Goal: Information Seeking & Learning: Find specific page/section

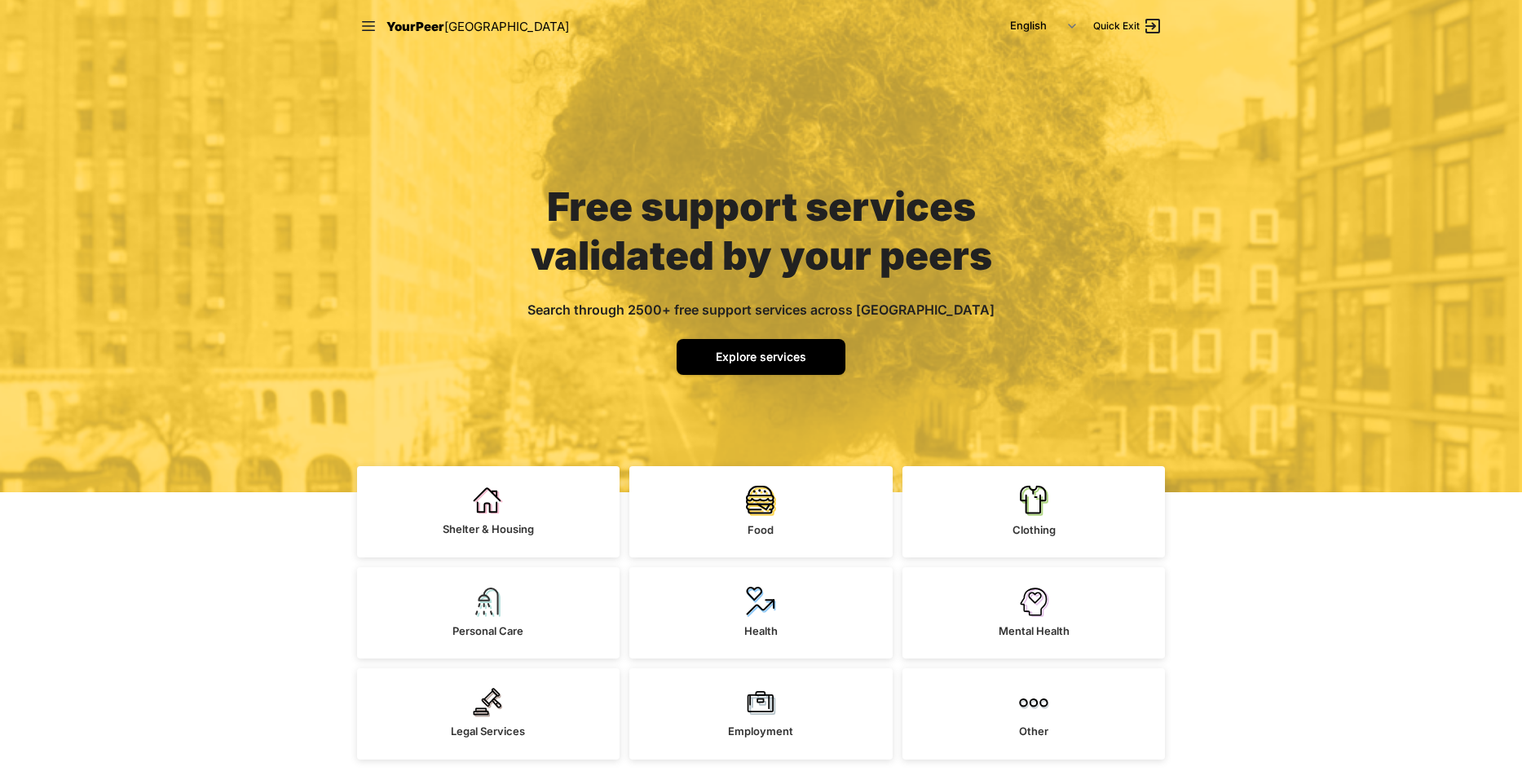
click at [832, 356] on link "Explore services" at bounding box center [760, 357] width 168 height 36
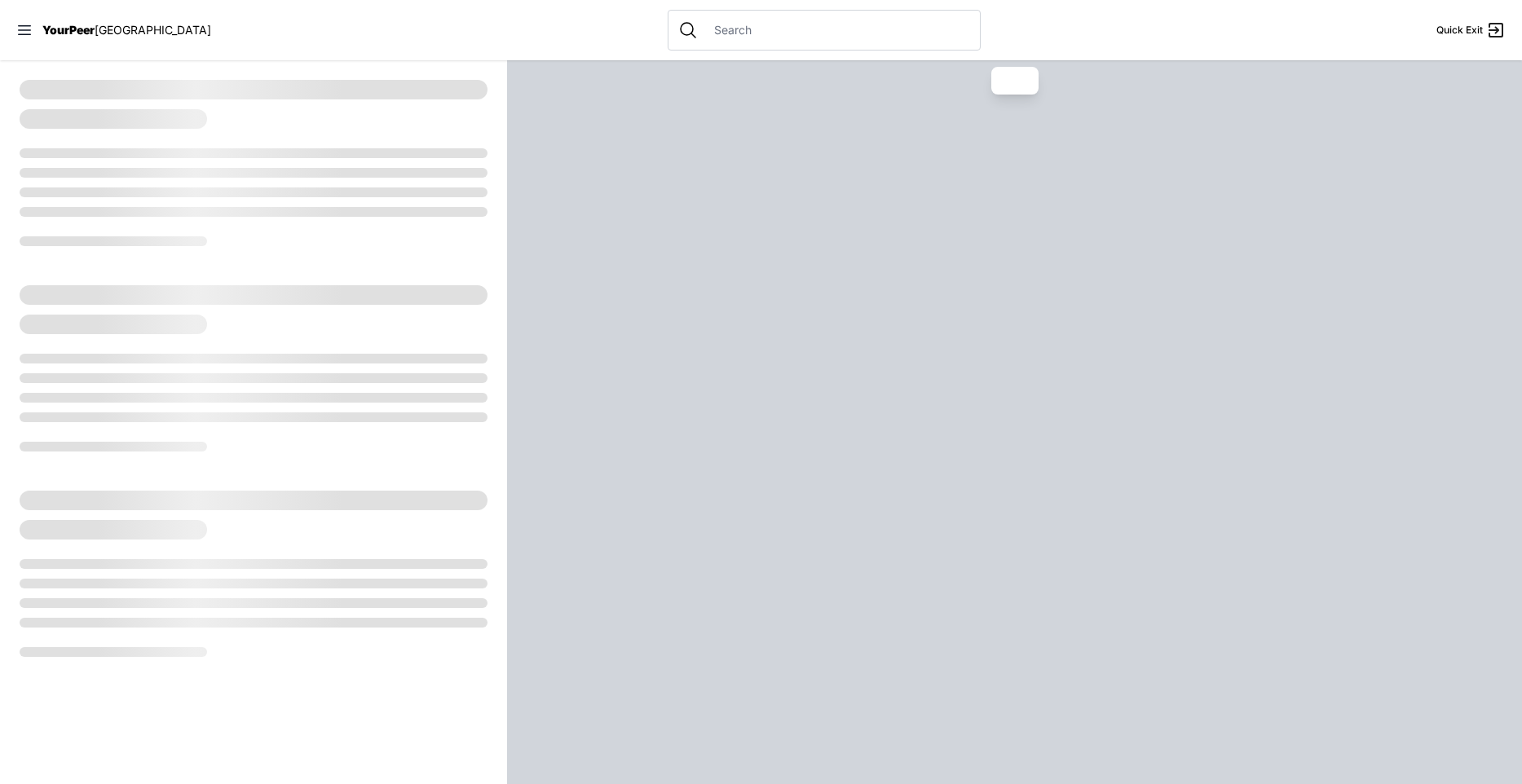
select select "recentlyUpdated"
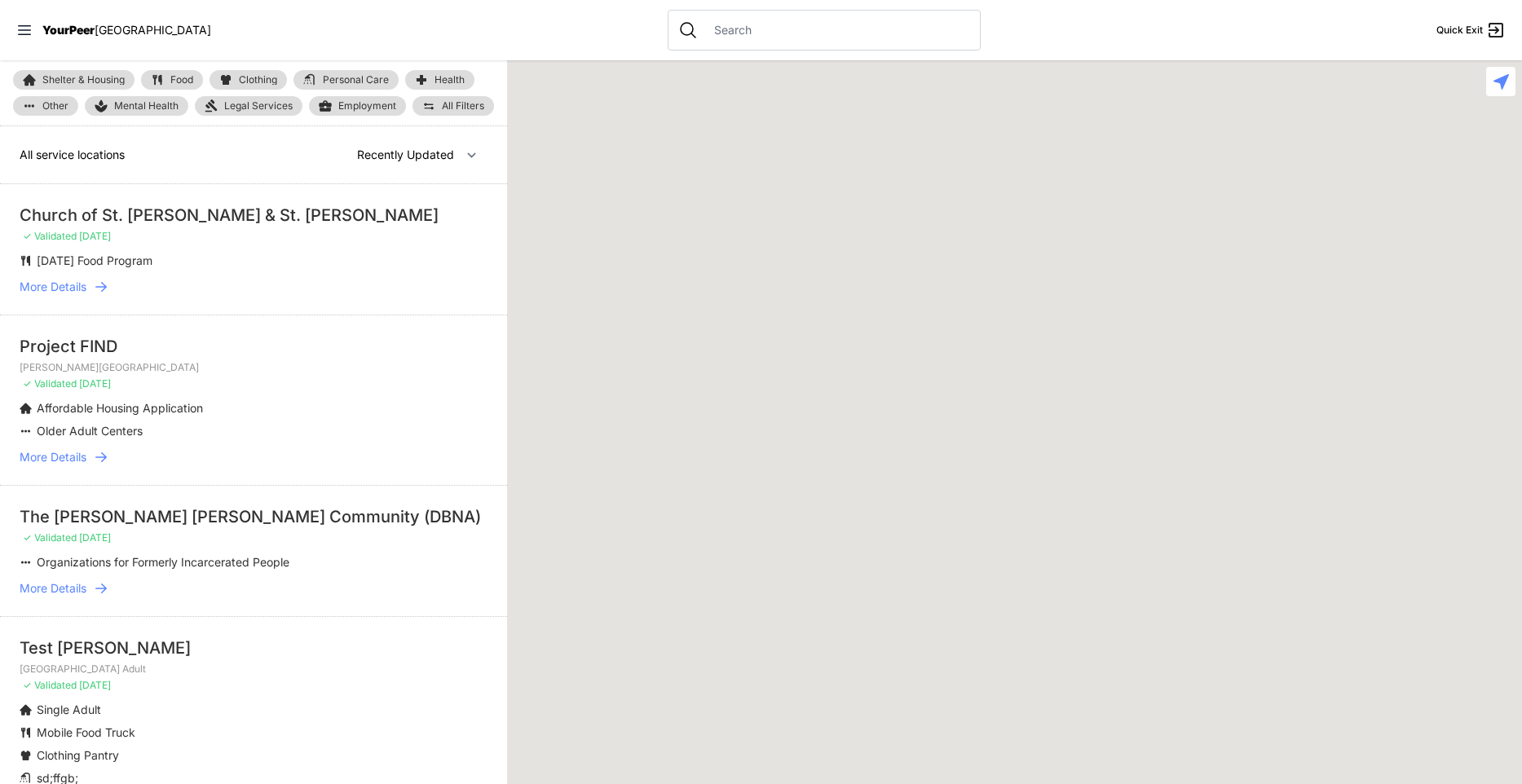
click at [756, 30] on input "text" at bounding box center [837, 30] width 266 height 16
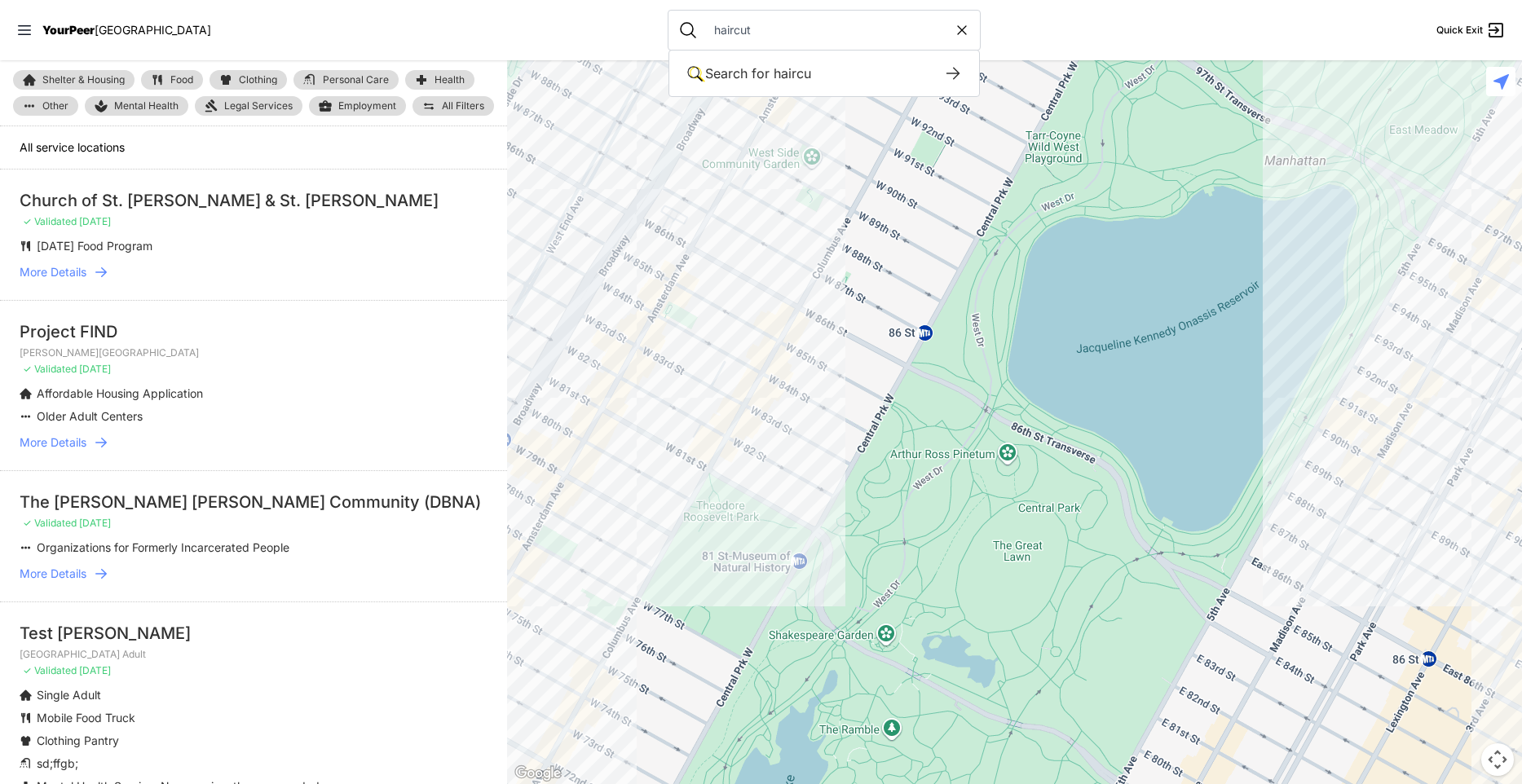
type input "haircut"
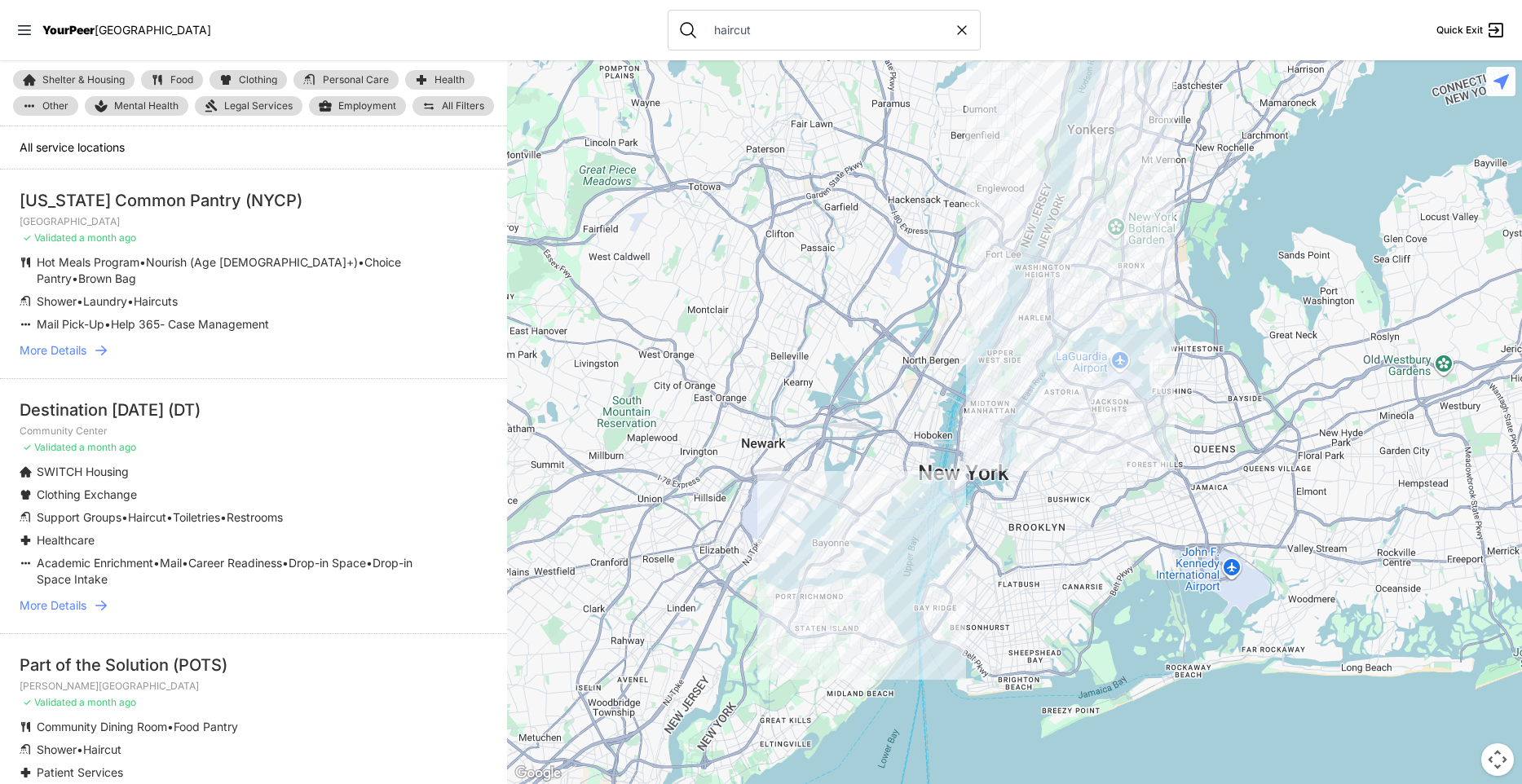
scroll to position [472, 0]
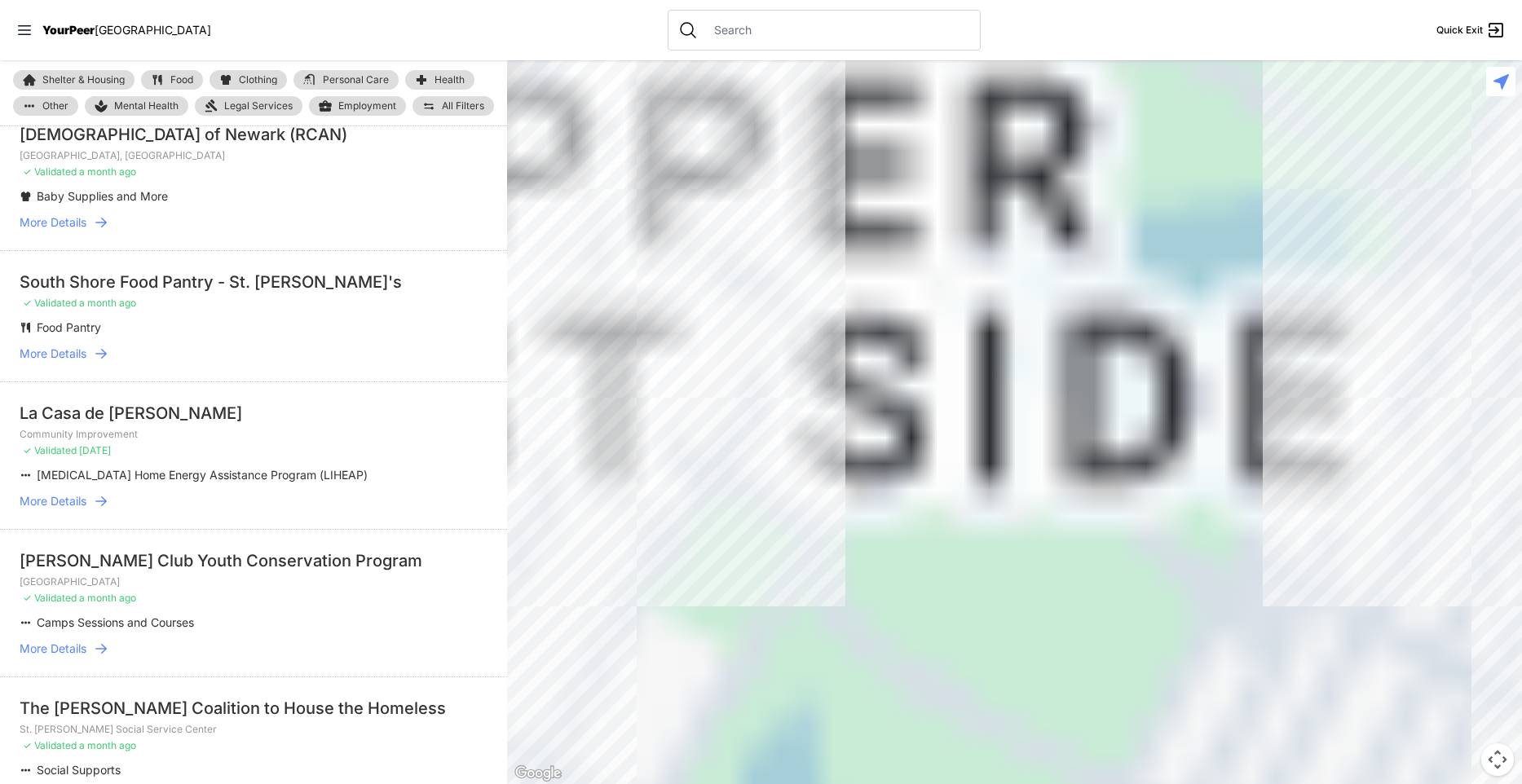
scroll to position [95, 0]
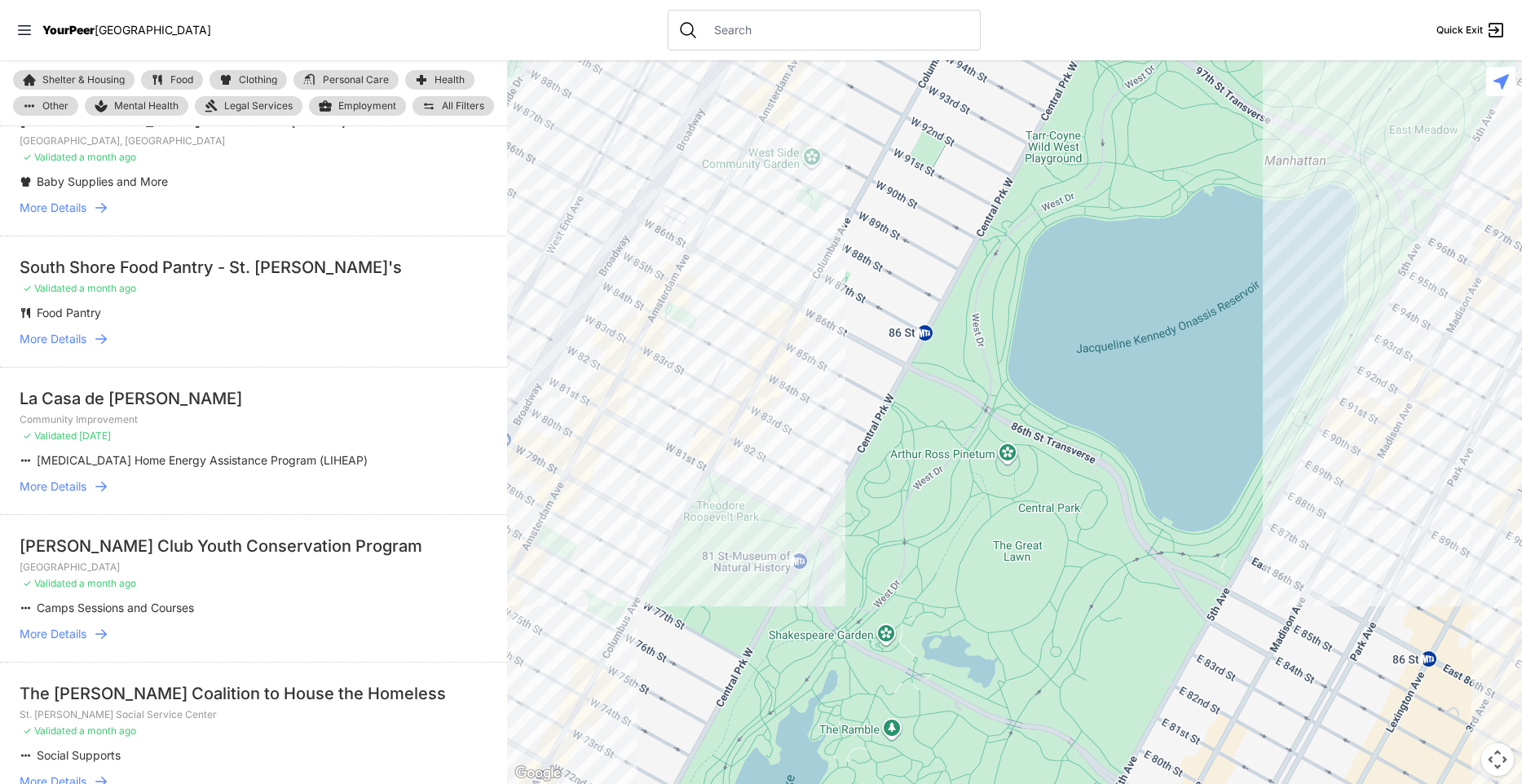
click at [721, 30] on input "text" at bounding box center [837, 30] width 266 height 16
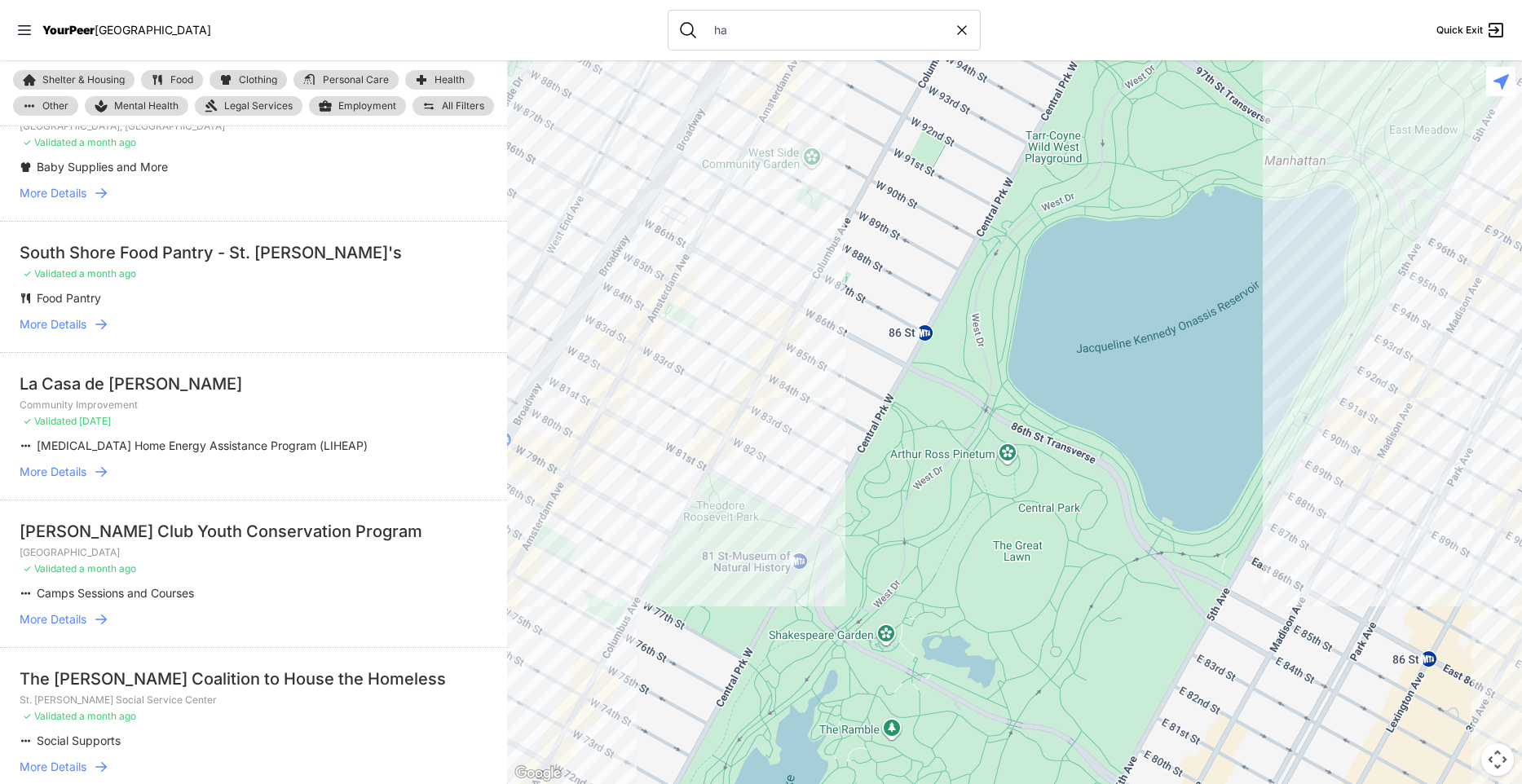
scroll to position [81, 0]
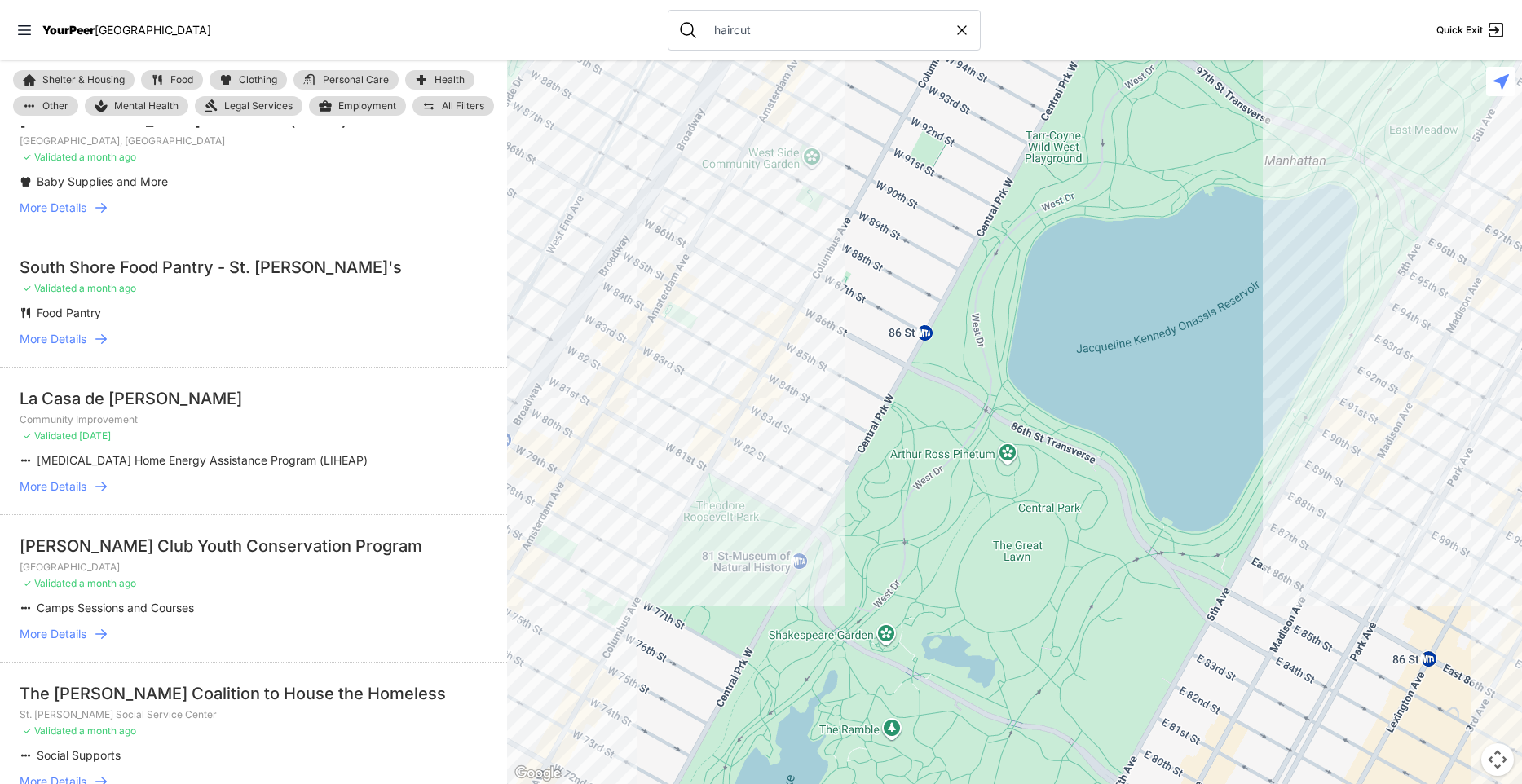
type input "haircut"
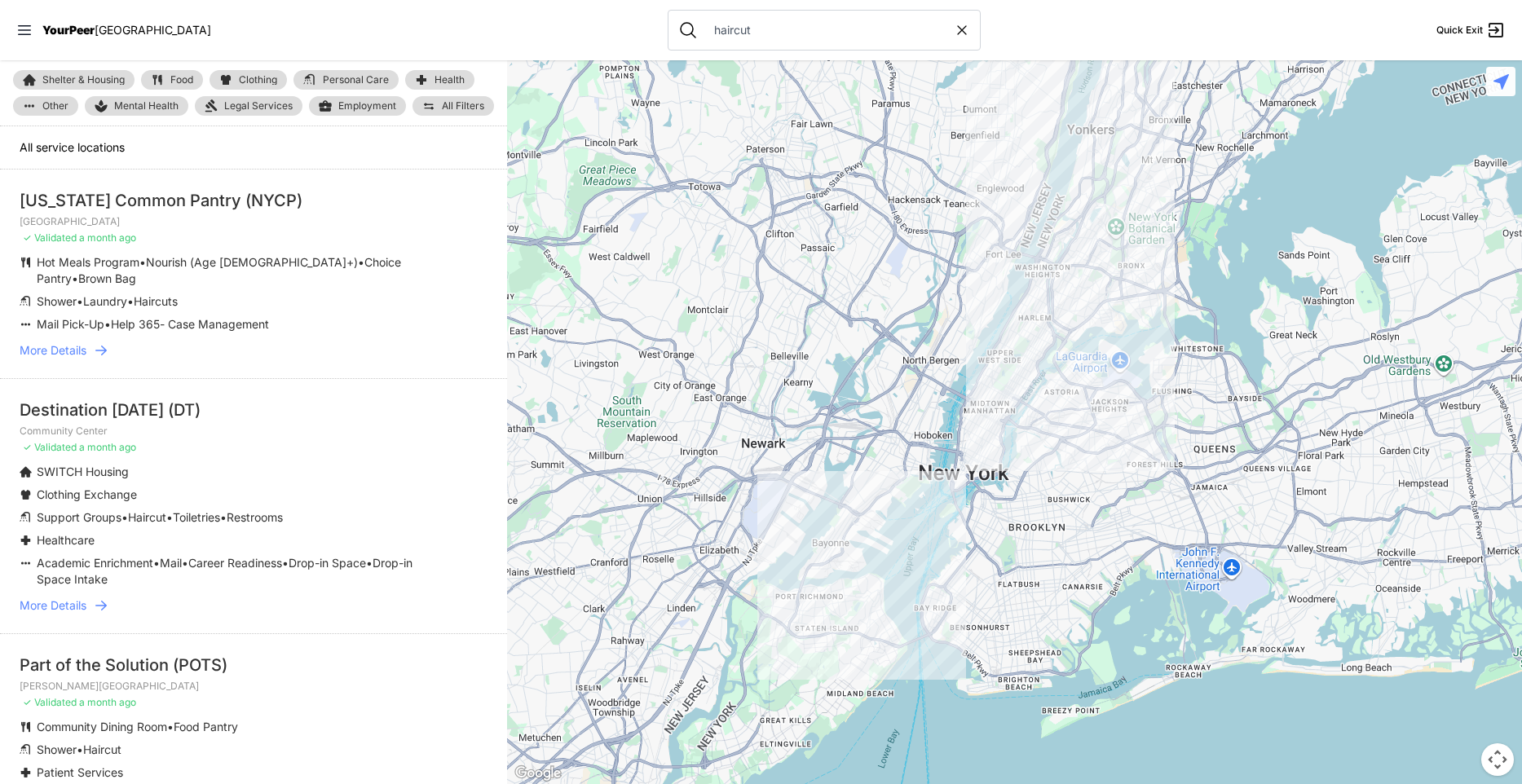
click at [367, 85] on link "Personal Care" at bounding box center [346, 80] width 105 height 20
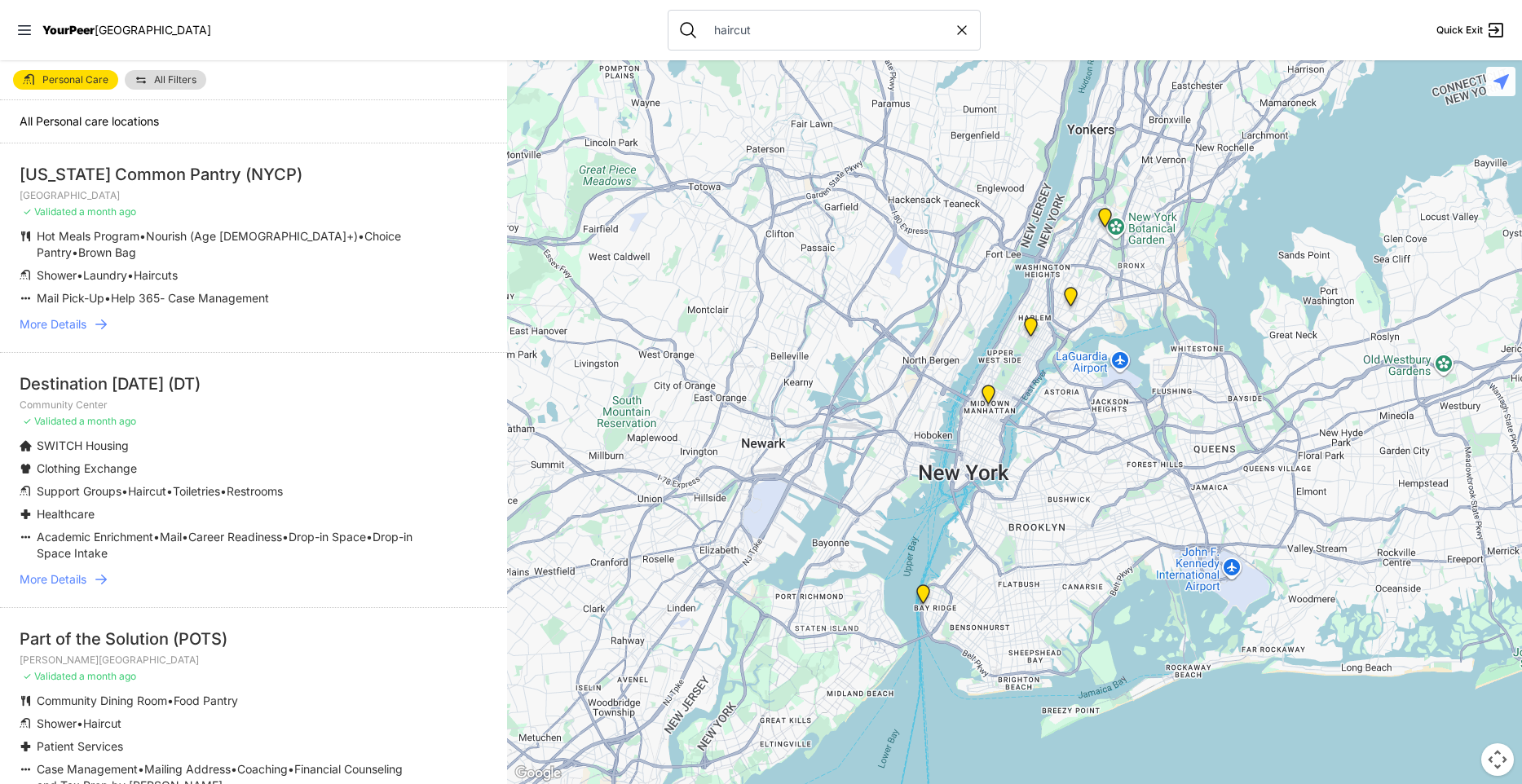
click at [988, 397] on img at bounding box center [988, 397] width 21 height 26
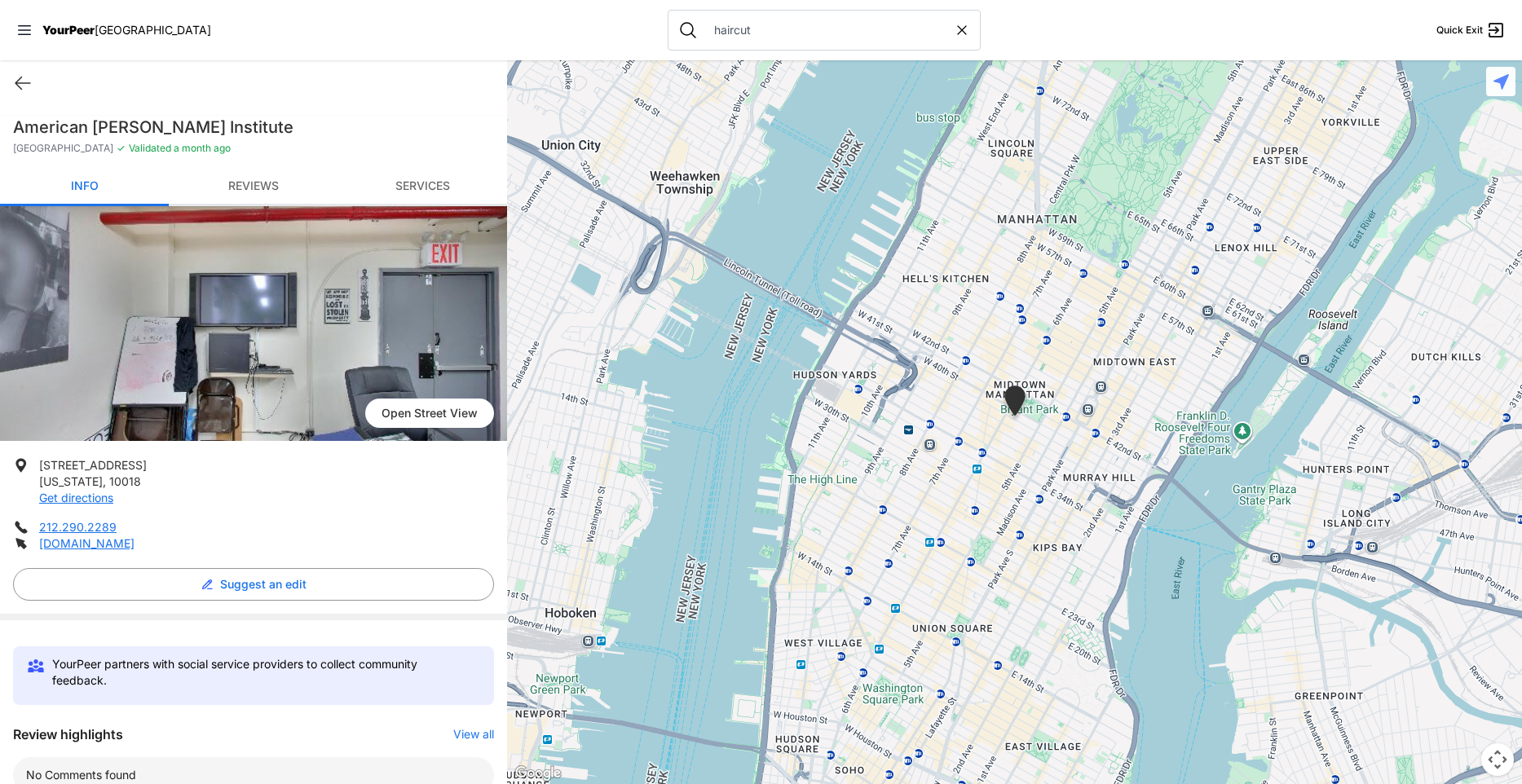
click at [113, 483] on span "10018" at bounding box center [124, 481] width 32 height 14
copy p "10018"
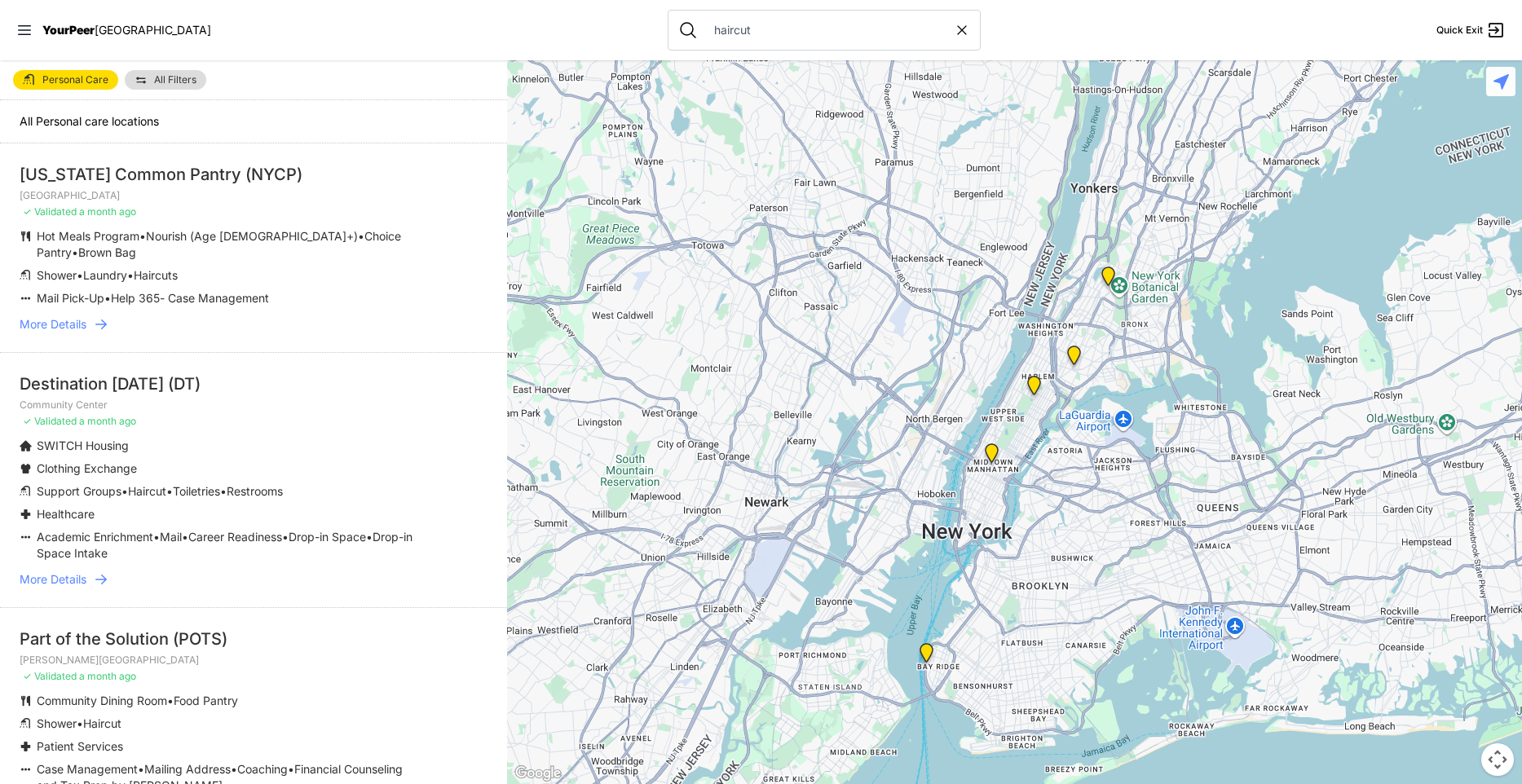
click at [763, 34] on input "haircut" at bounding box center [829, 30] width 249 height 16
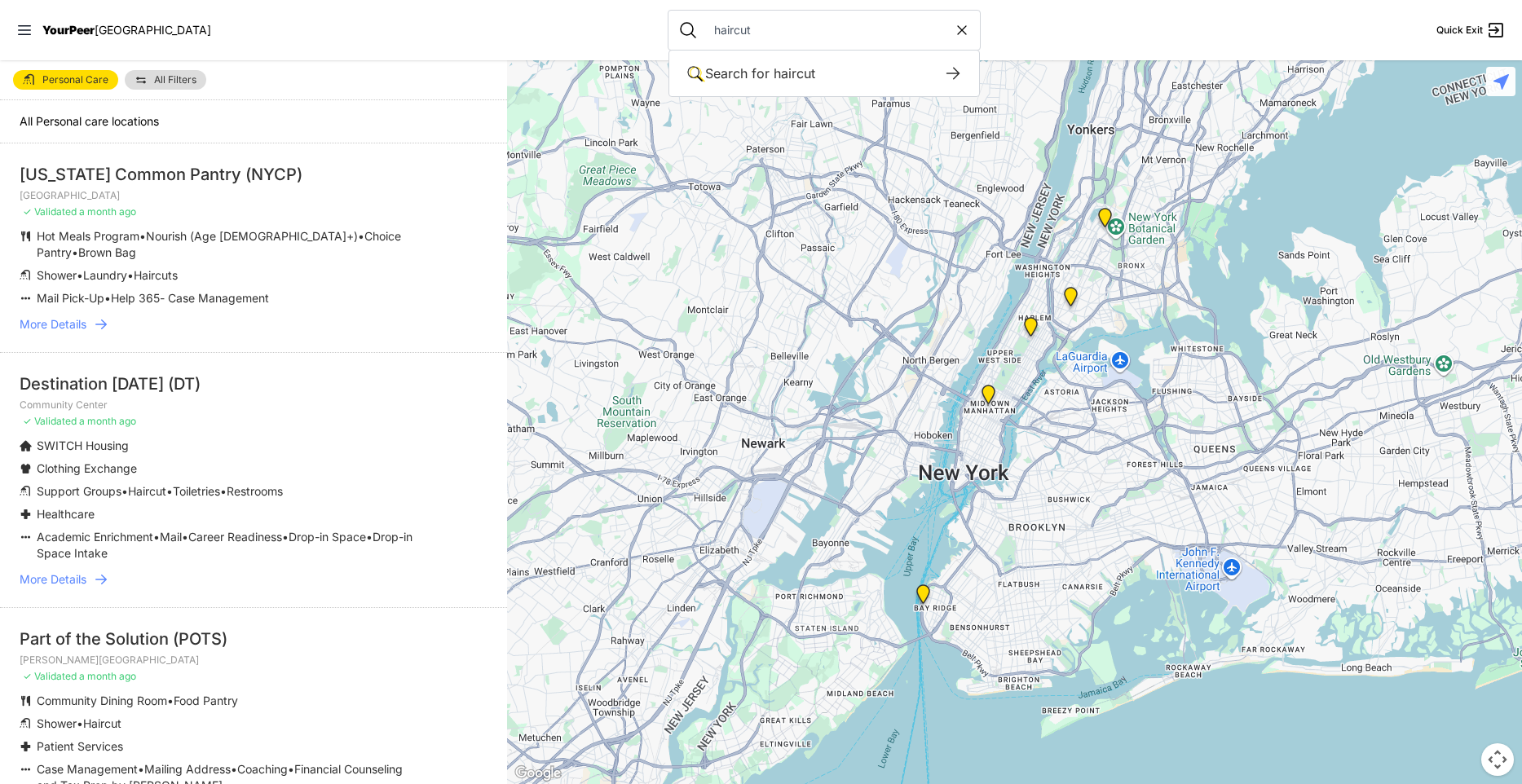
paste input "10018"
type input "10018"
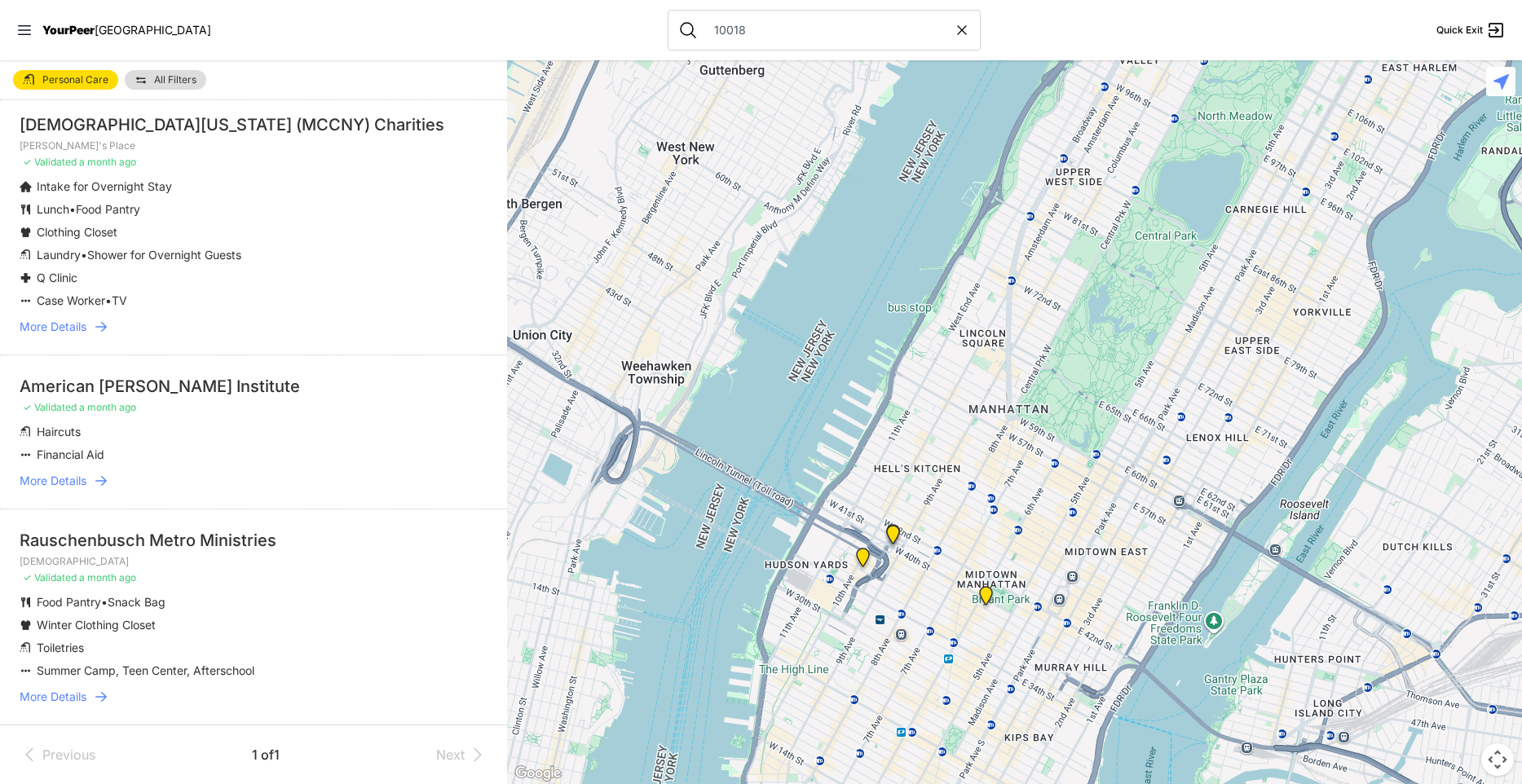
scroll to position [311, 0]
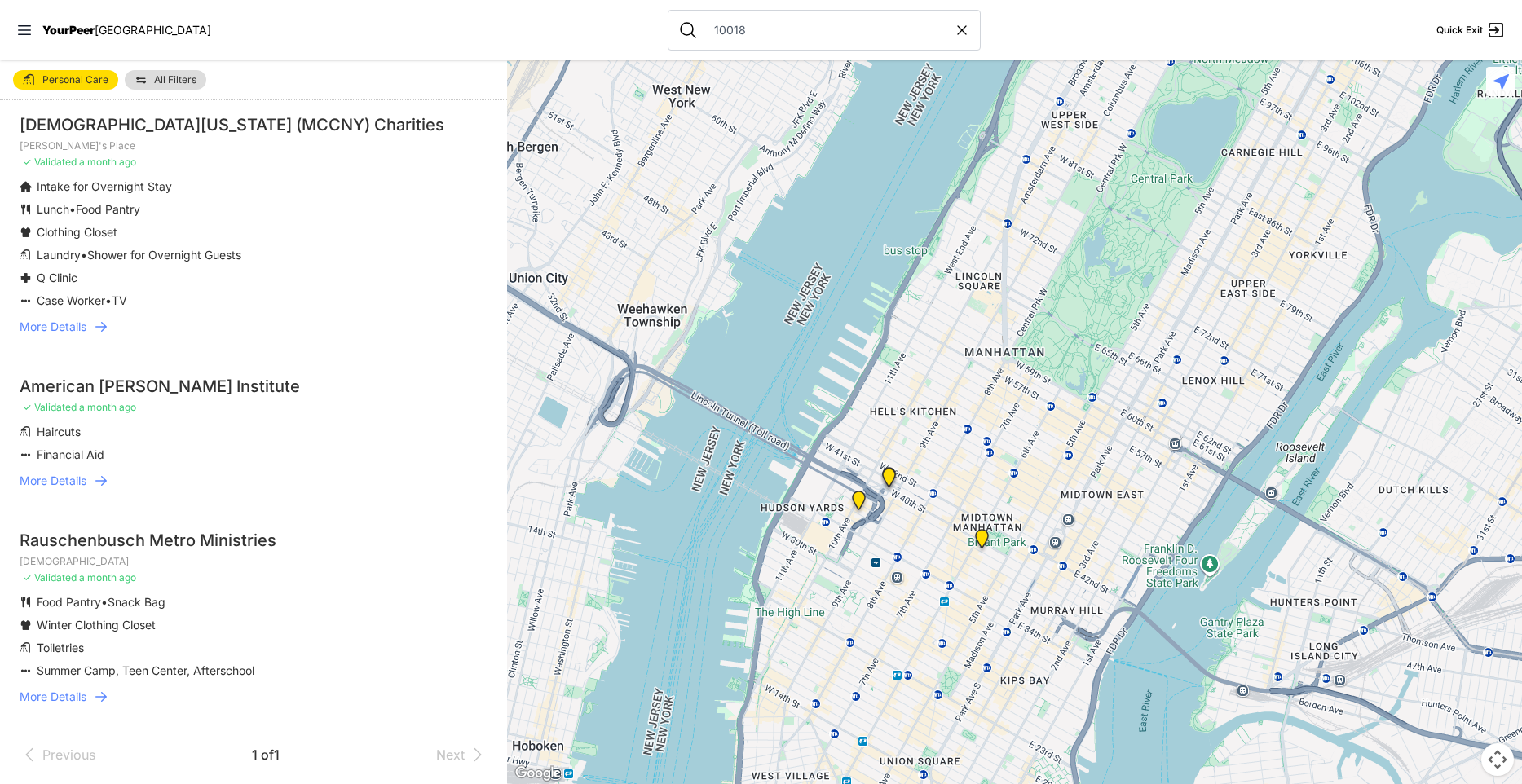
drag, startPoint x: 901, startPoint y: 595, endPoint x: 896, endPoint y: 536, distance: 59.2
click at [896, 536] on div at bounding box center [1014, 422] width 1015 height 724
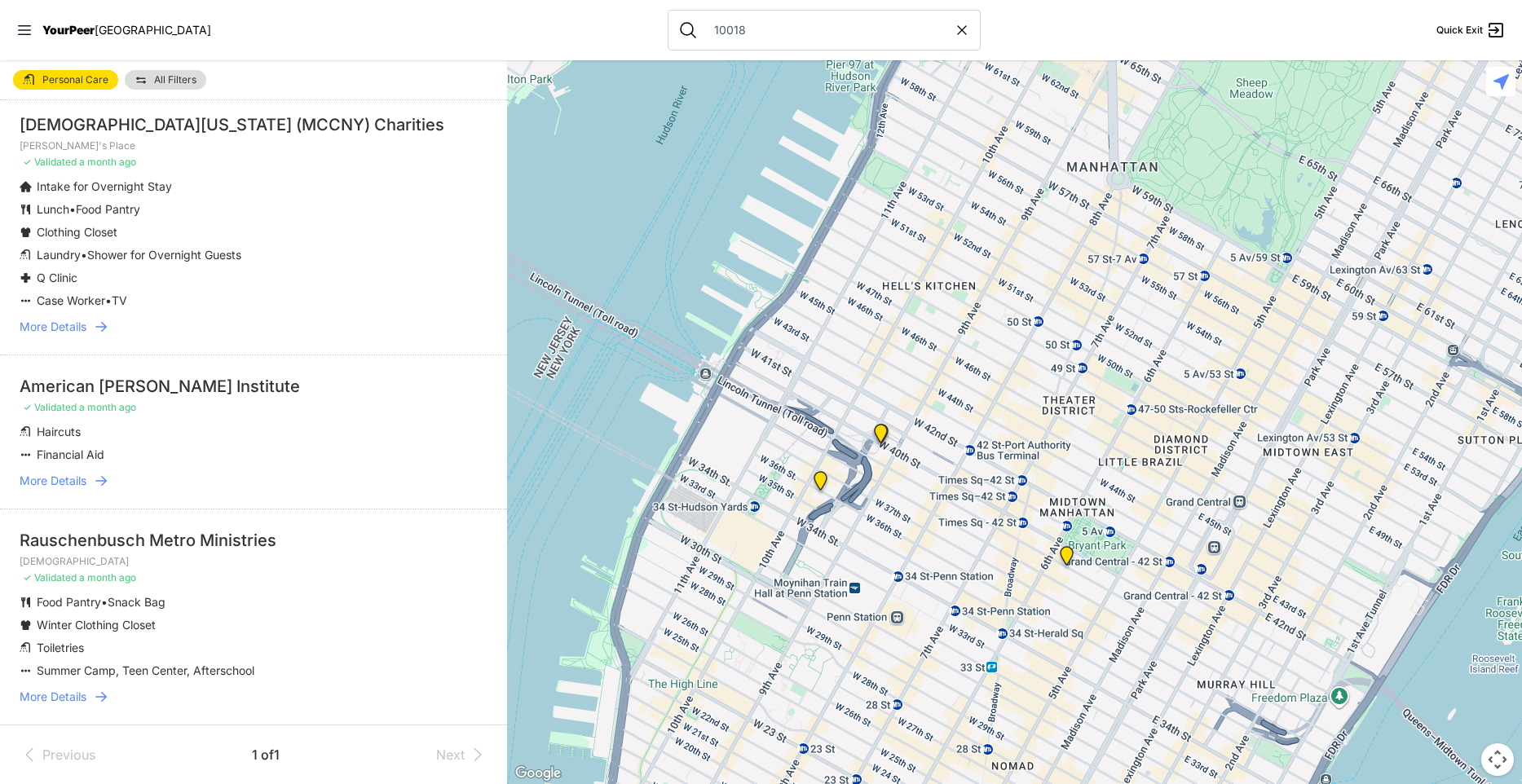
scroll to position [0, 0]
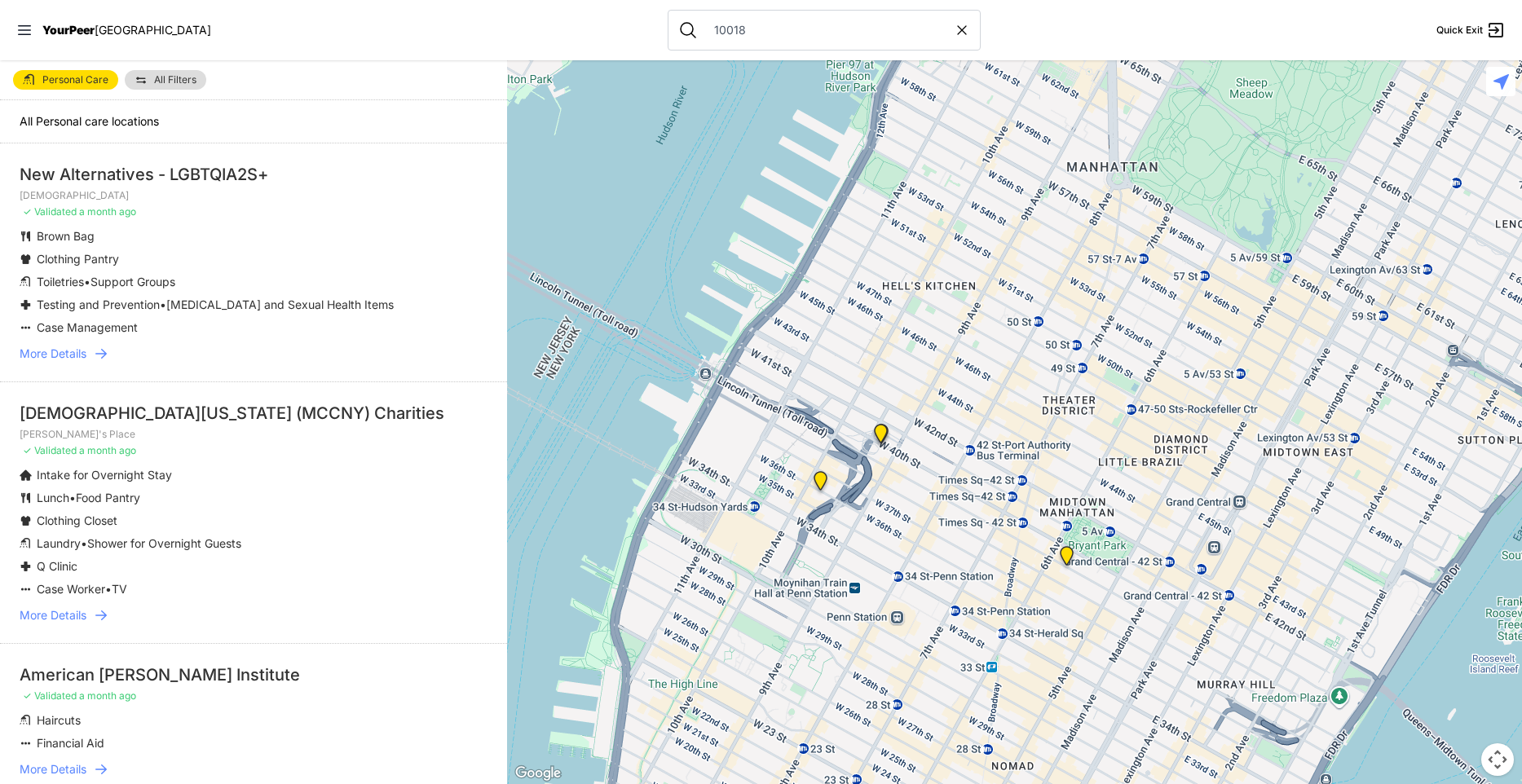
click at [1070, 554] on img at bounding box center [1066, 559] width 21 height 26
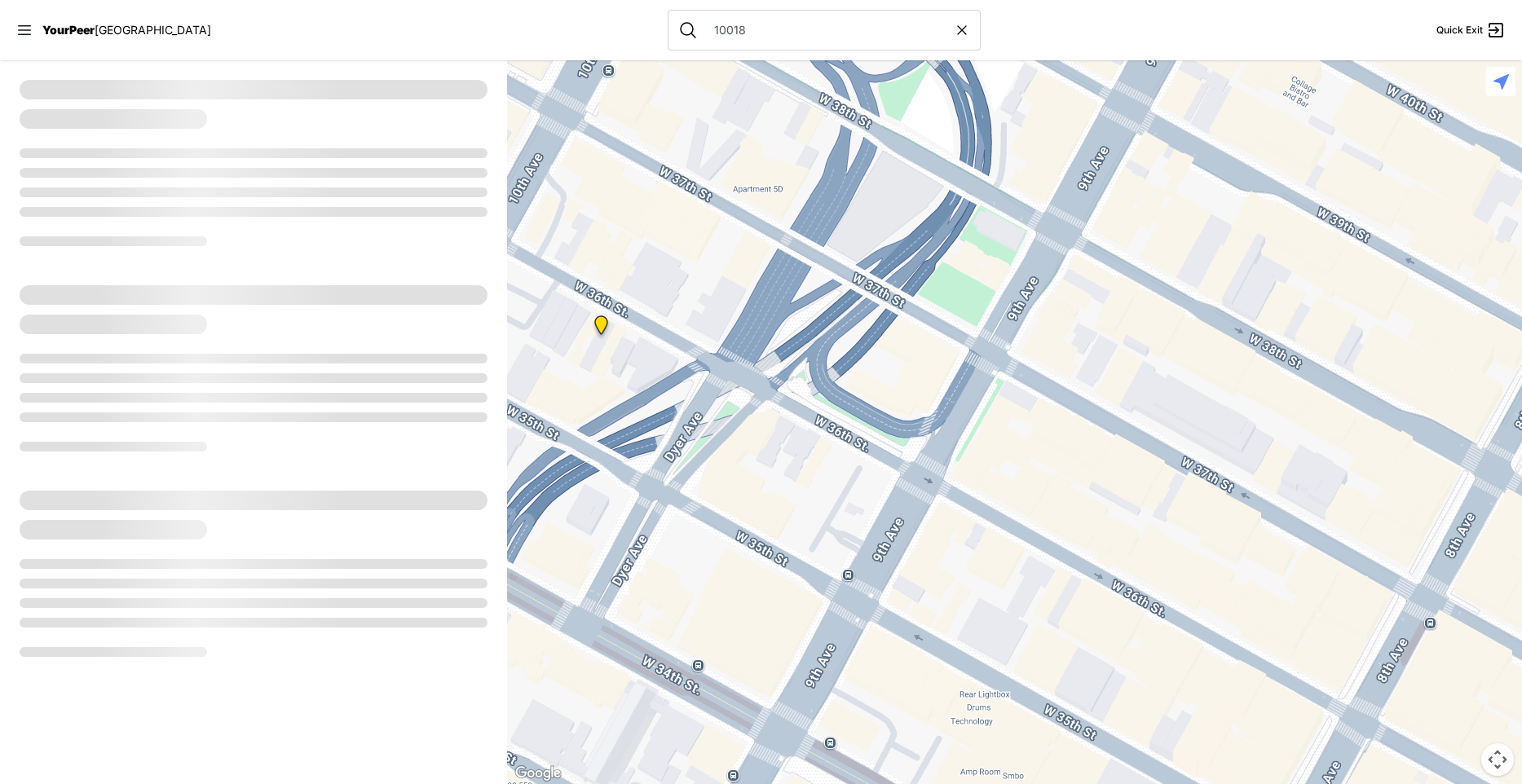
drag, startPoint x: 709, startPoint y: 480, endPoint x: 944, endPoint y: 188, distance: 374.8
click at [944, 188] on div at bounding box center [1014, 422] width 1015 height 724
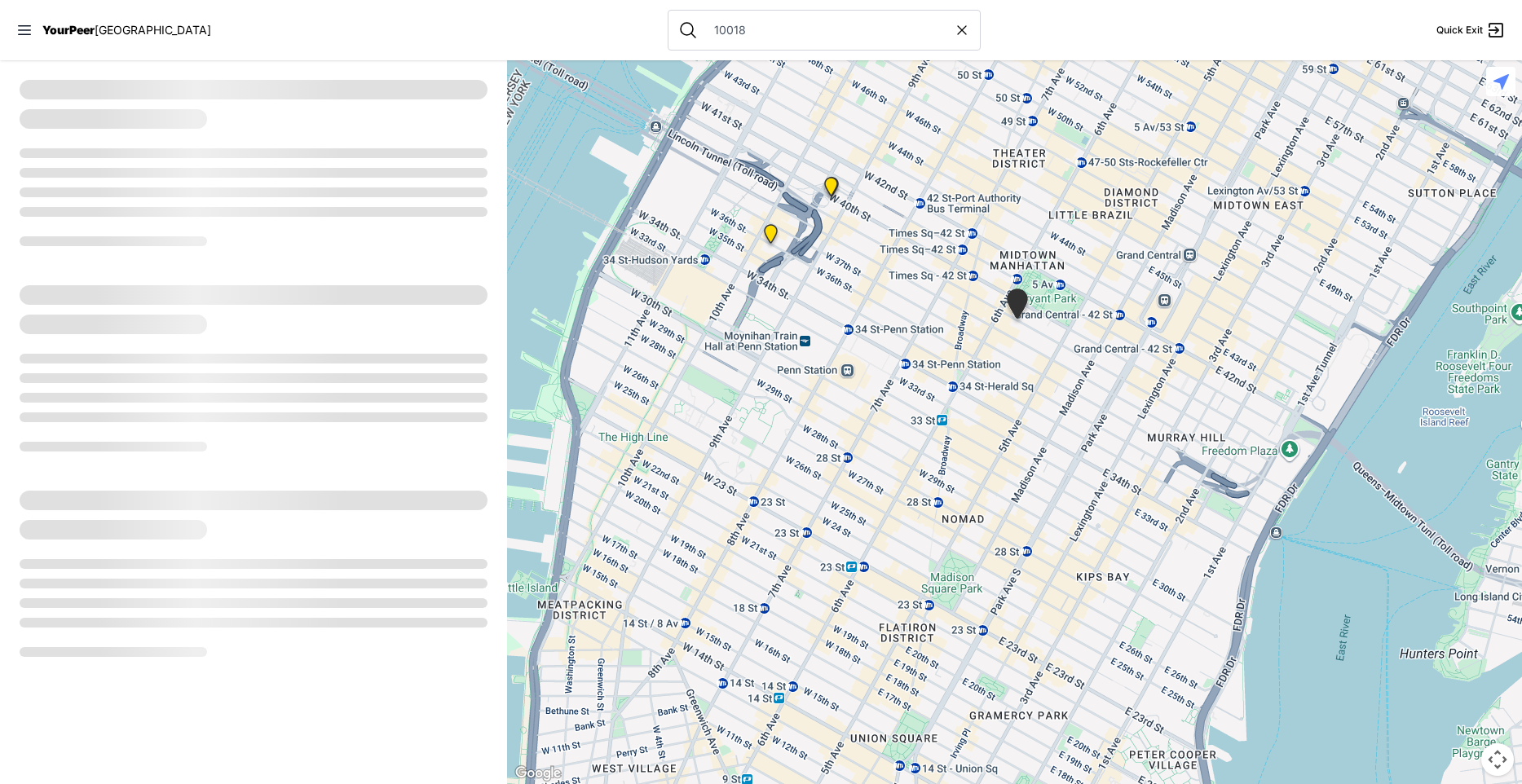
drag, startPoint x: 1145, startPoint y: 305, endPoint x: 1034, endPoint y: 347, distance: 118.7
click at [1034, 347] on div at bounding box center [1014, 422] width 1015 height 724
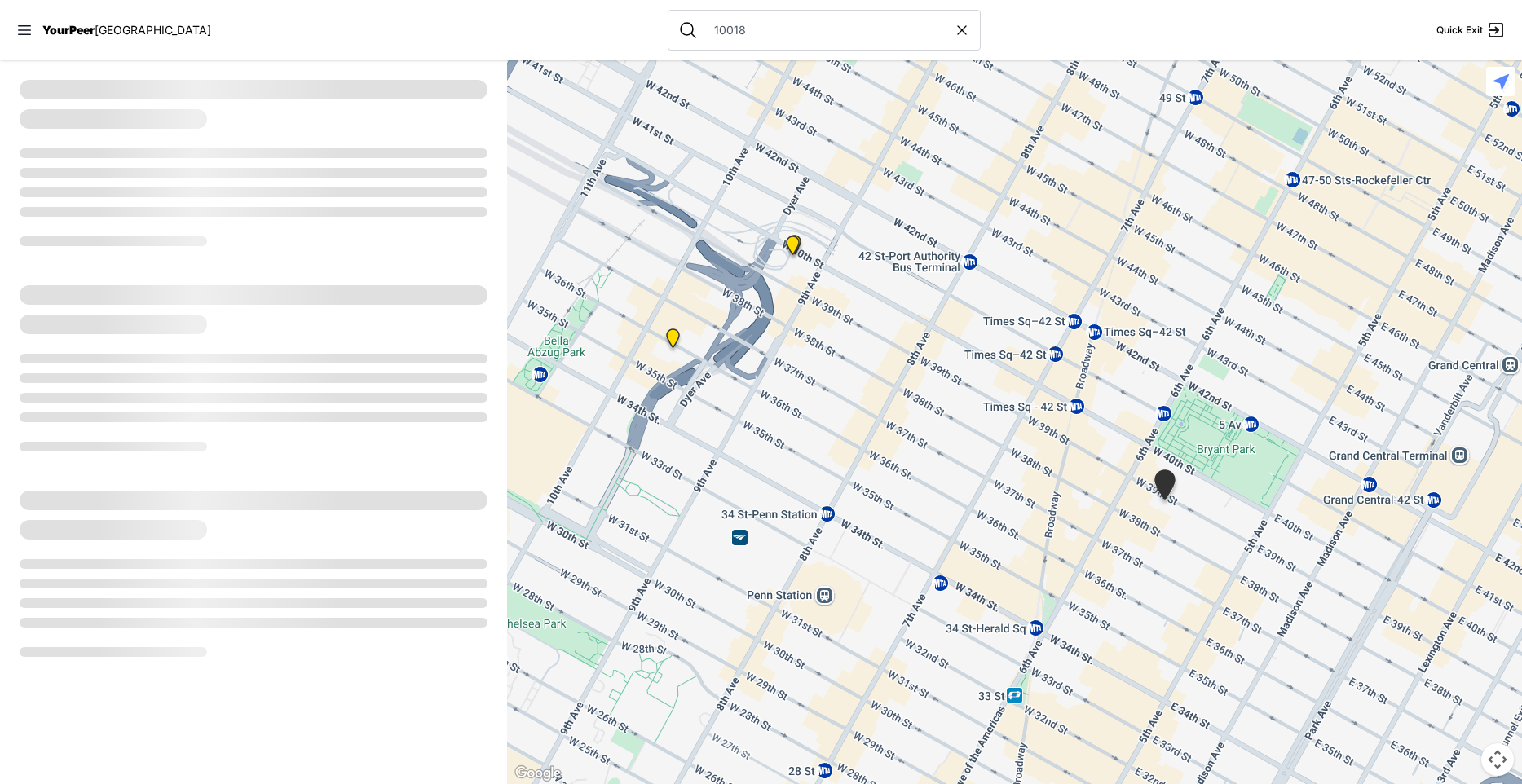
drag, startPoint x: 832, startPoint y: 446, endPoint x: 940, endPoint y: 466, distance: 109.8
click at [940, 466] on div at bounding box center [1014, 422] width 1015 height 724
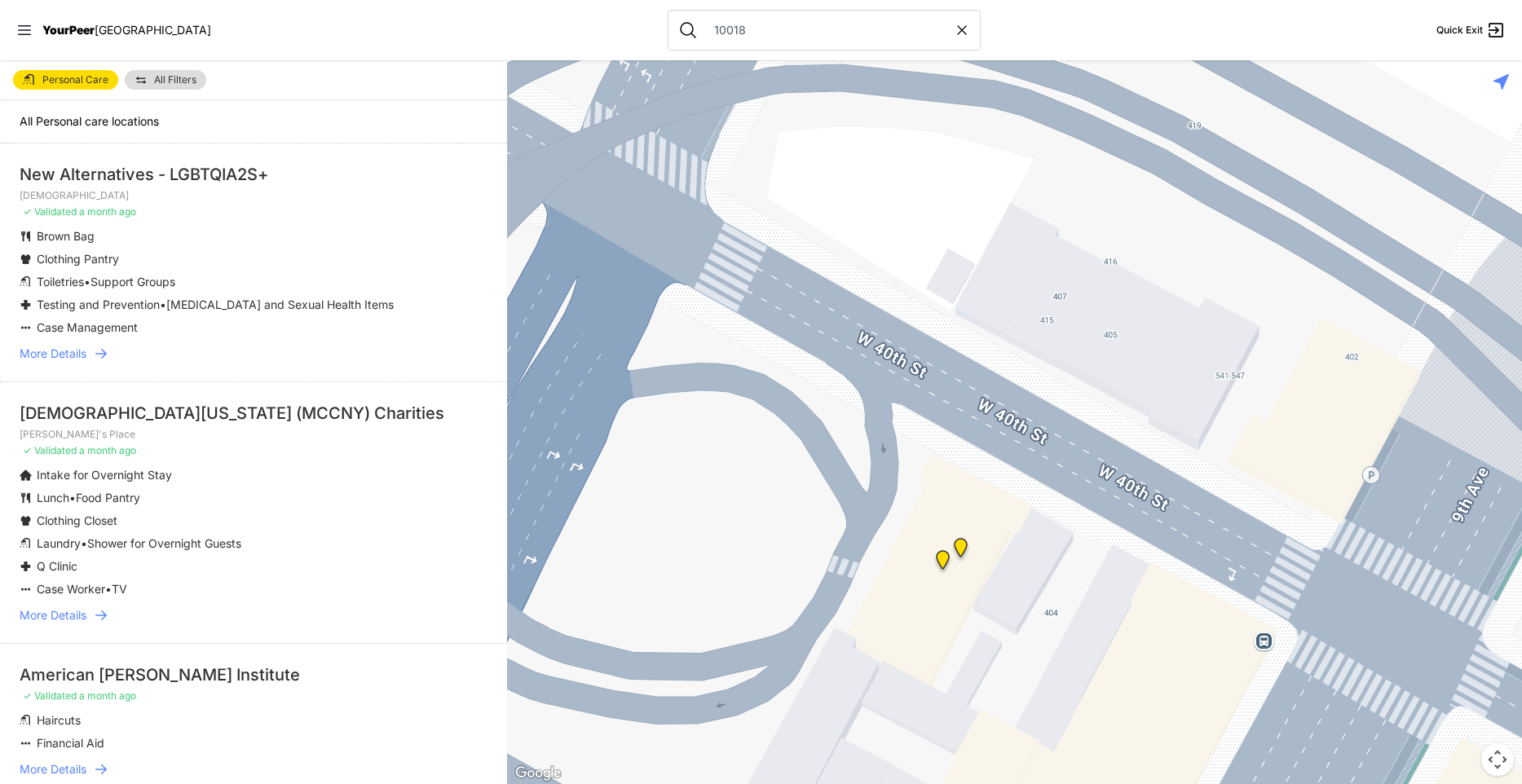
click at [944, 557] on img "Metro Baptist Church" at bounding box center [943, 563] width 21 height 26
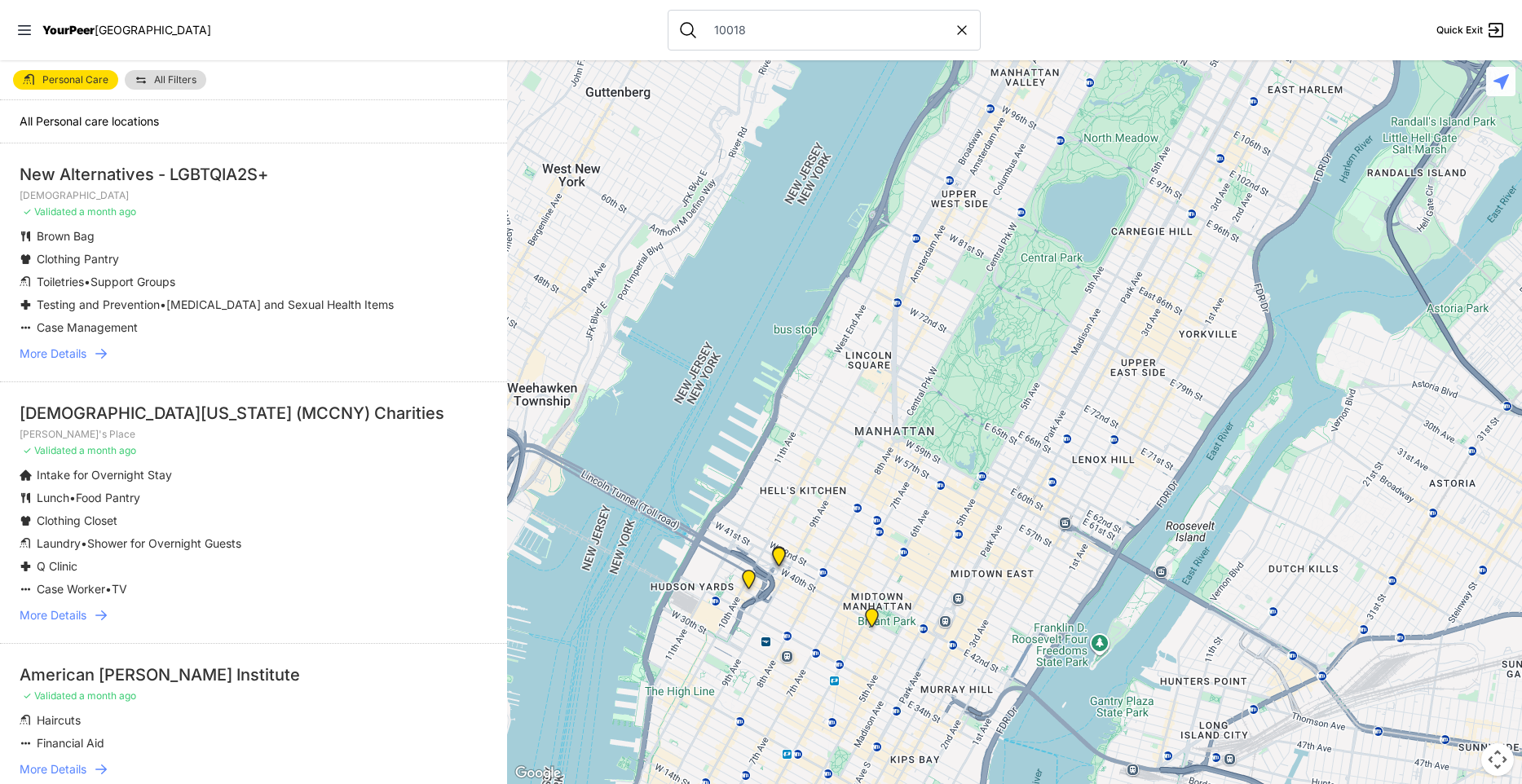
drag, startPoint x: 803, startPoint y: 676, endPoint x: 845, endPoint y: 495, distance: 185.8
click at [845, 495] on div at bounding box center [1014, 422] width 1015 height 724
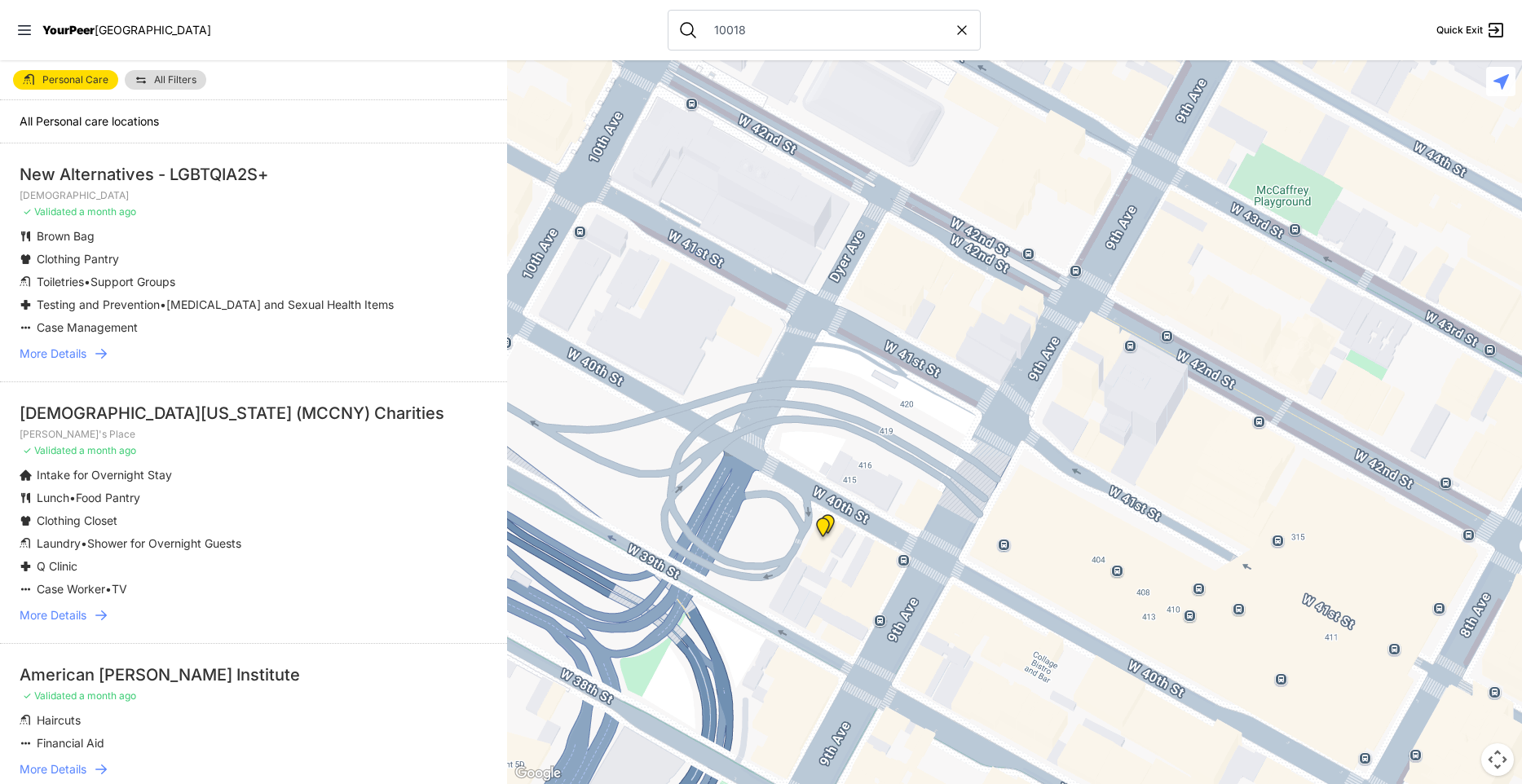
drag, startPoint x: 1173, startPoint y: 683, endPoint x: 902, endPoint y: 469, distance: 345.3
click at [902, 469] on div at bounding box center [1014, 422] width 1015 height 724
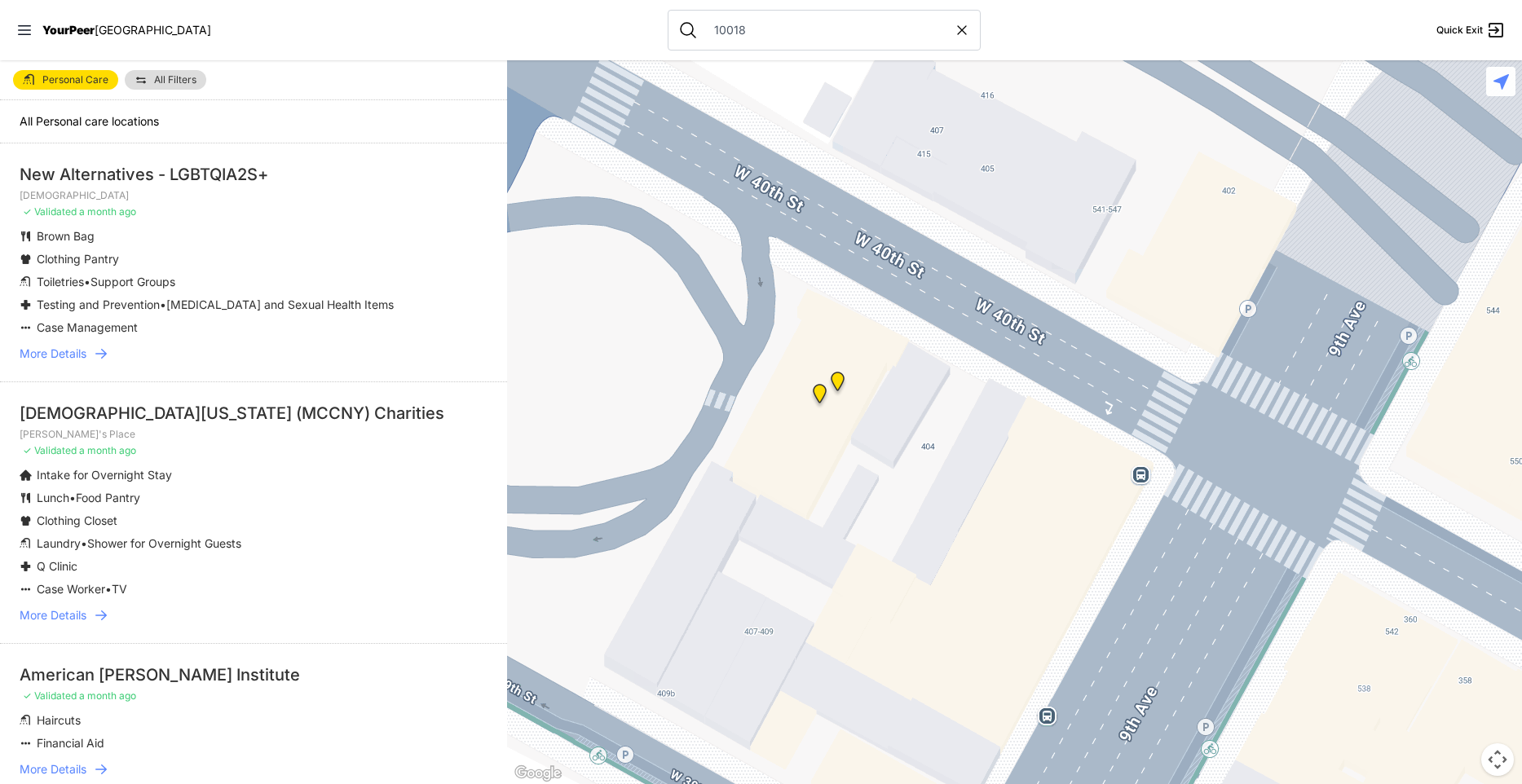
click at [839, 375] on img "Metro Baptist Church" at bounding box center [838, 384] width 21 height 26
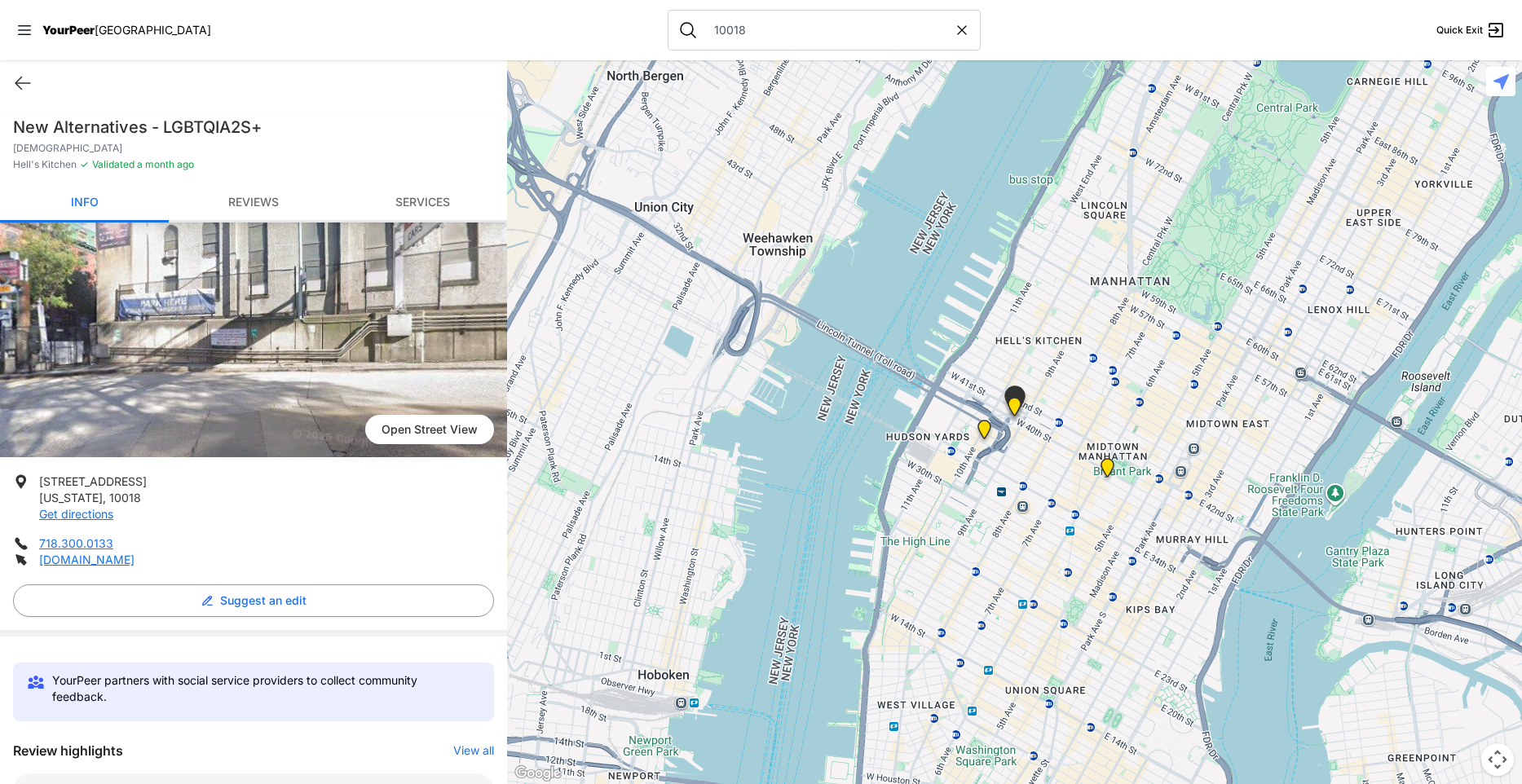
click at [1109, 464] on img at bounding box center [1108, 471] width 21 height 26
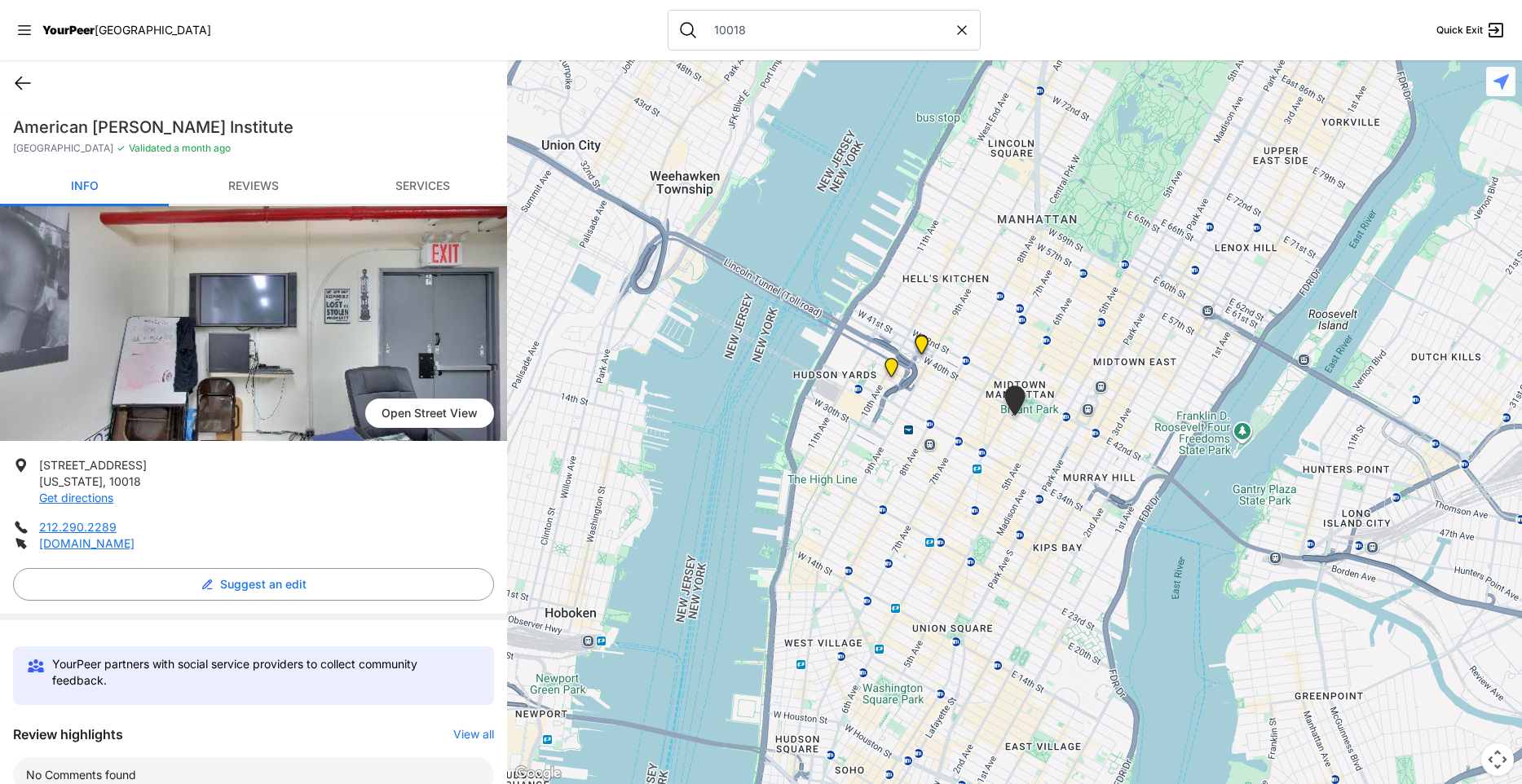
click at [27, 90] on icon at bounding box center [23, 83] width 20 height 20
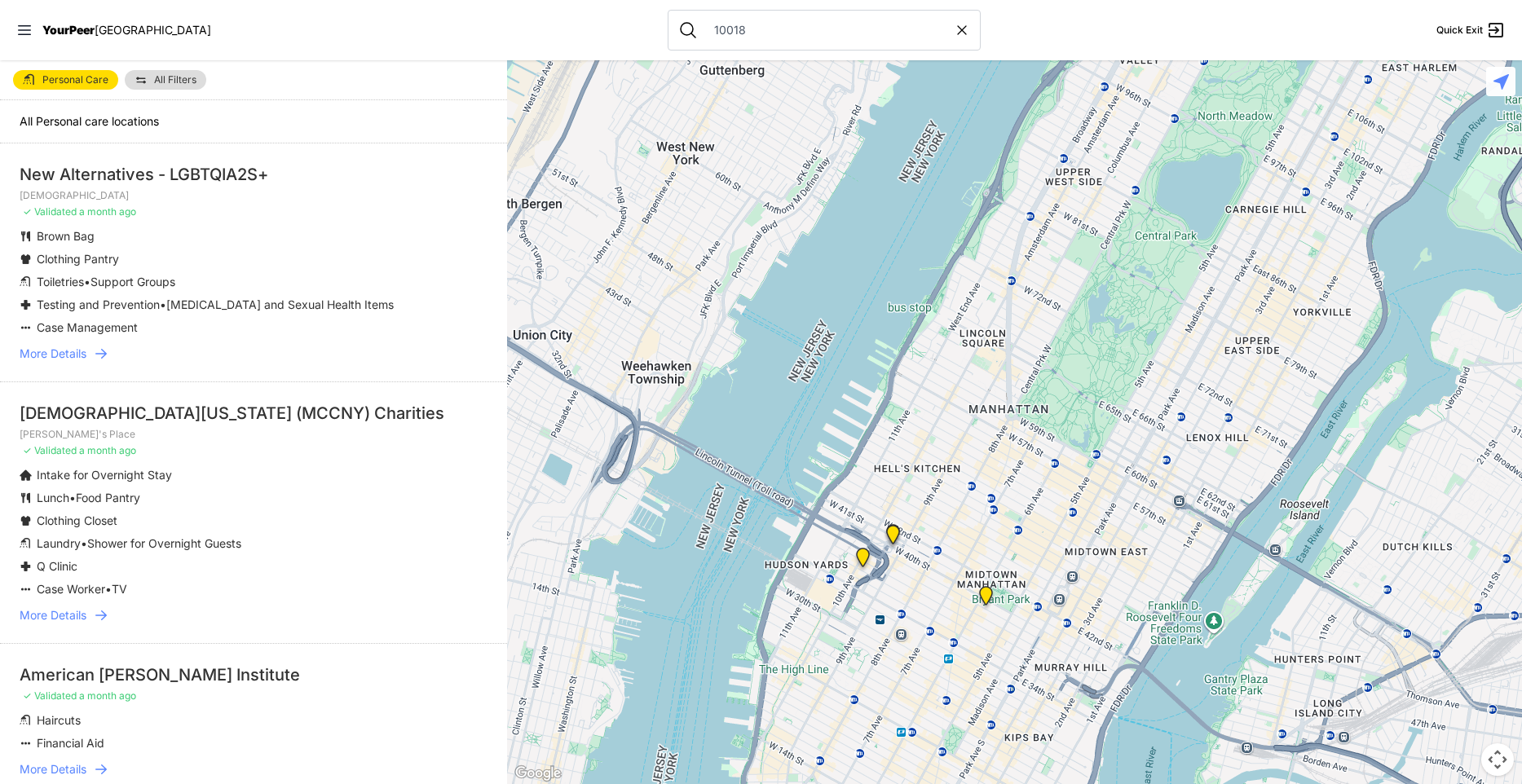
click at [986, 598] on img at bounding box center [986, 599] width 21 height 26
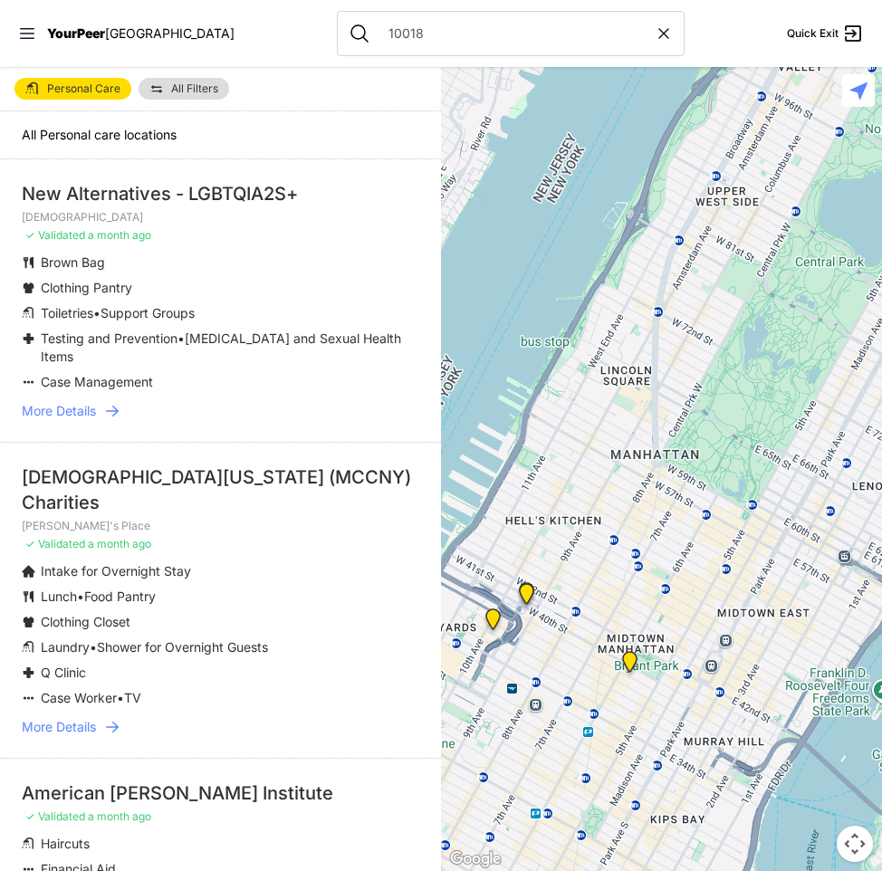
click at [627, 664] on img at bounding box center [629, 665] width 23 height 29
click at [628, 663] on img at bounding box center [629, 665] width 23 height 29
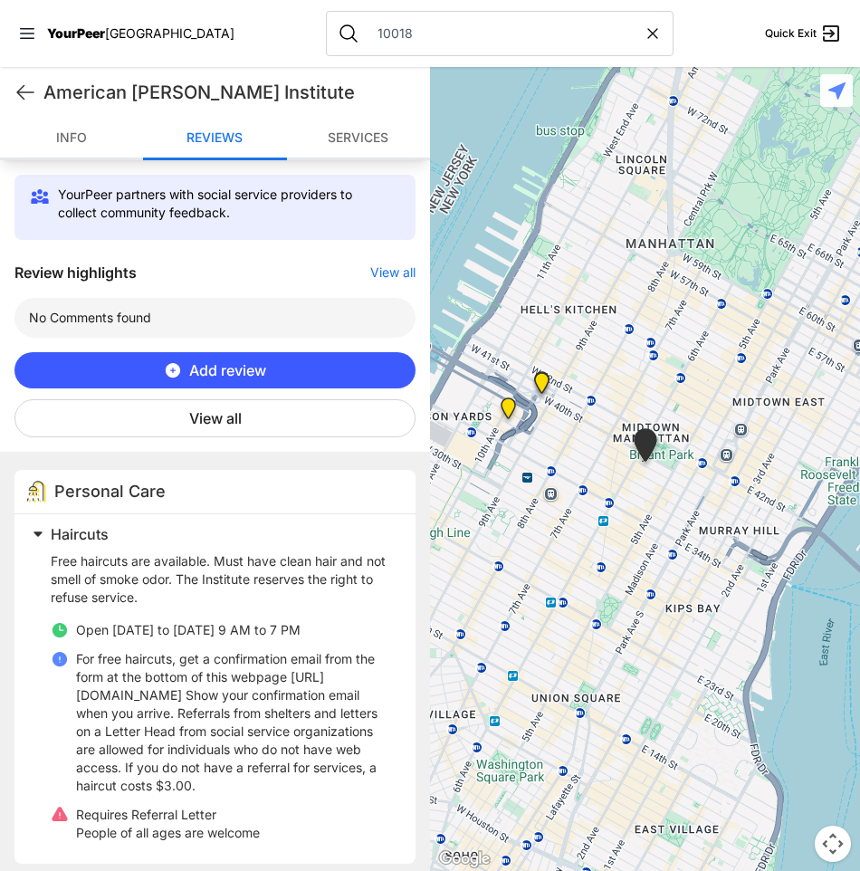
scroll to position [658, 0]
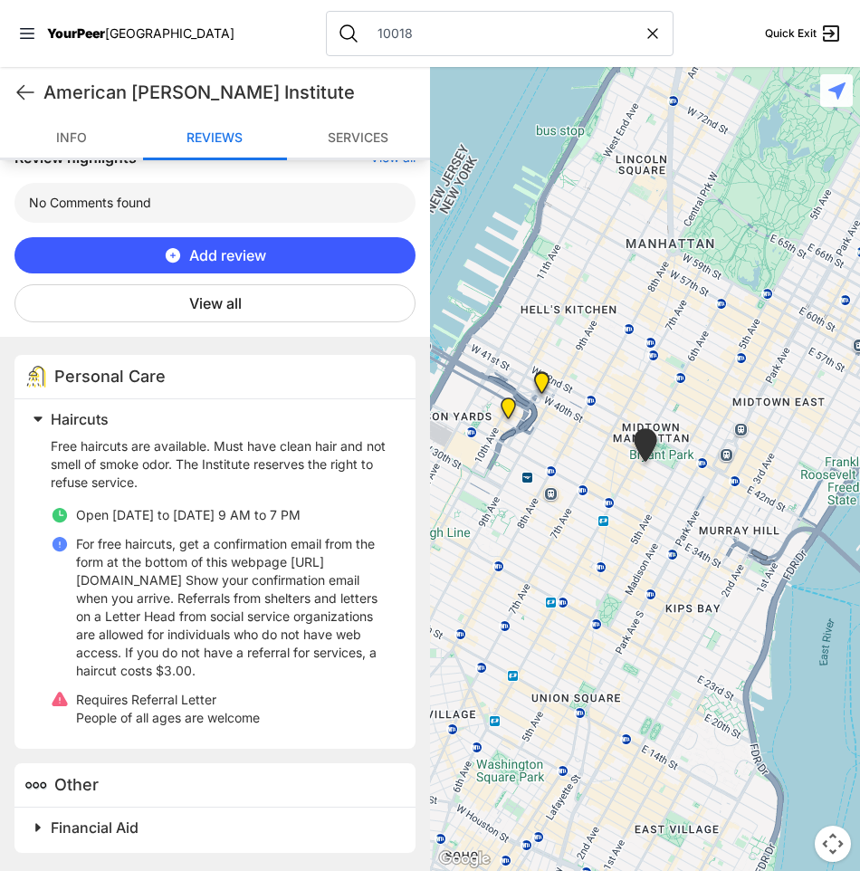
click at [39, 826] on span at bounding box center [264, 827] width 478 height 25
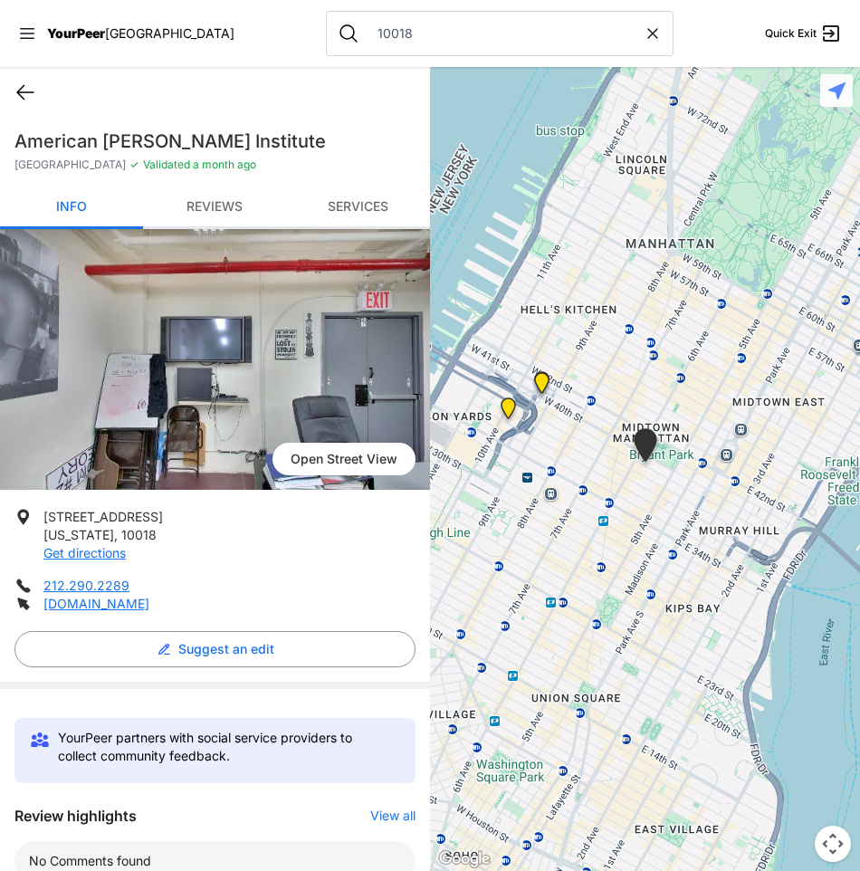
click at [27, 91] on icon at bounding box center [25, 92] width 22 height 22
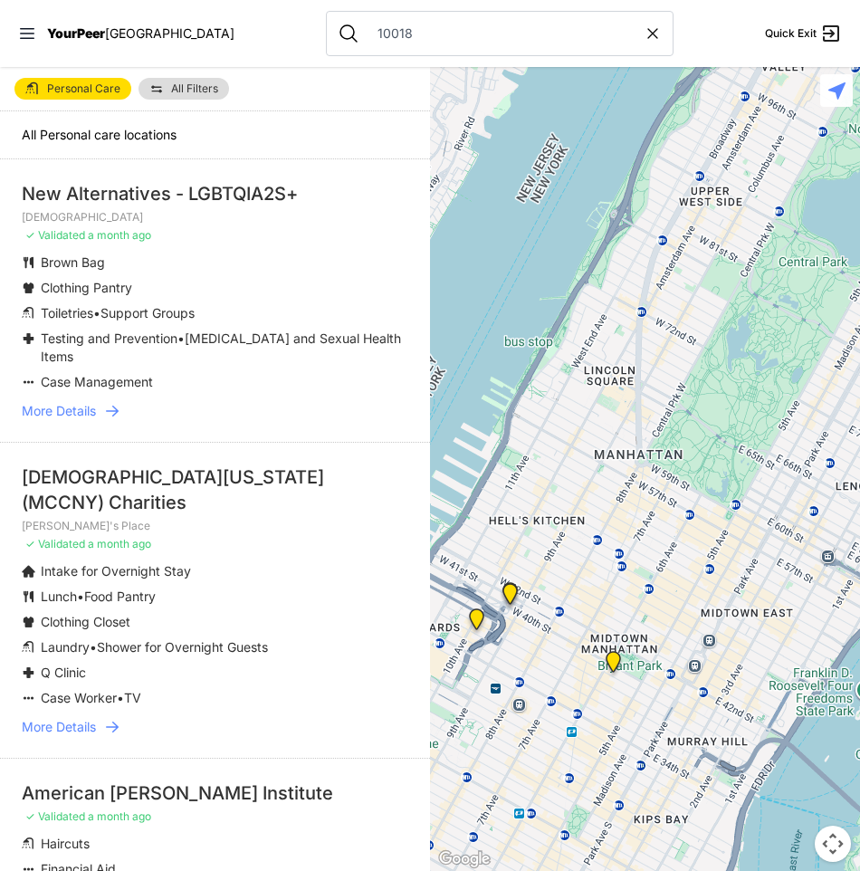
scroll to position [346, 0]
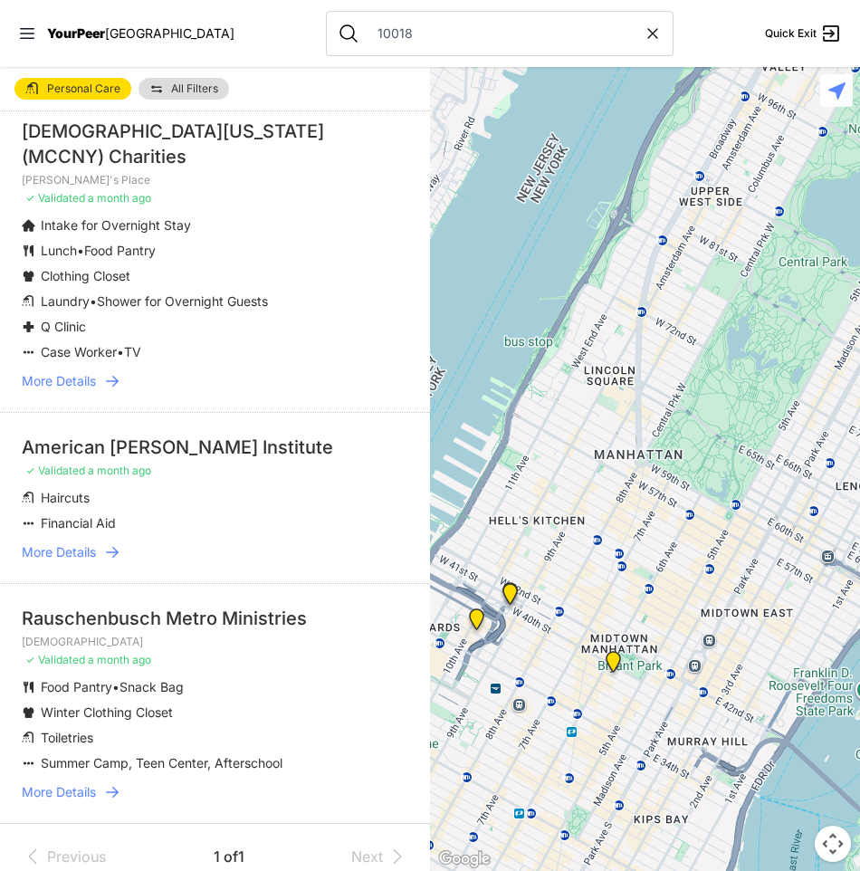
click at [608, 657] on img at bounding box center [613, 665] width 23 height 29
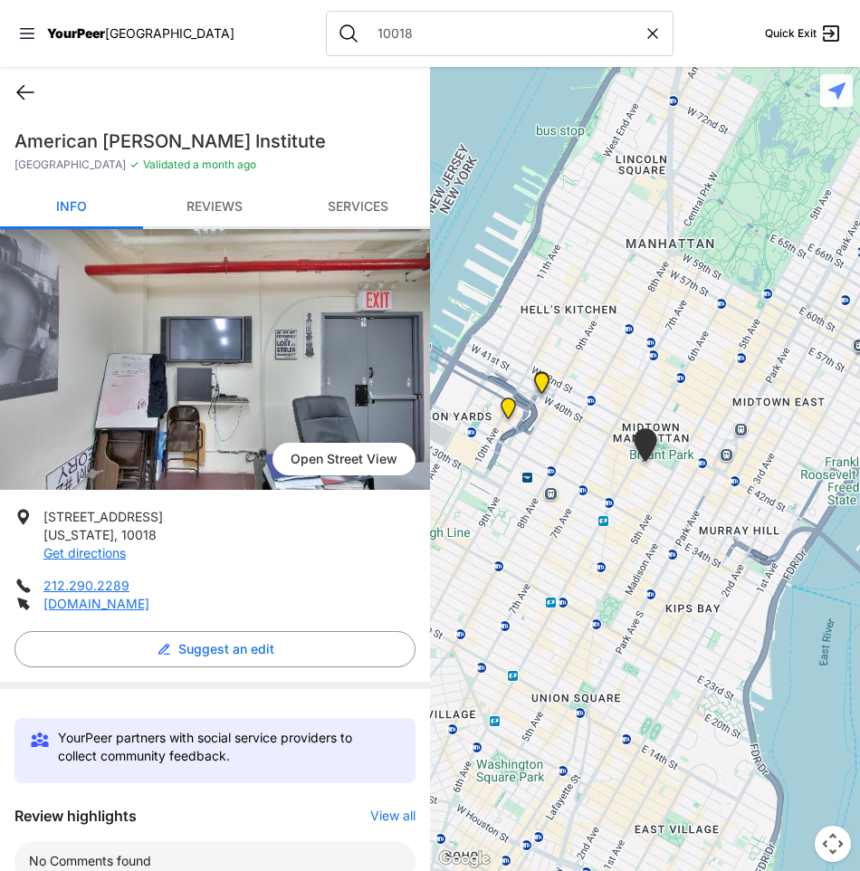
click at [24, 90] on icon at bounding box center [25, 92] width 22 height 22
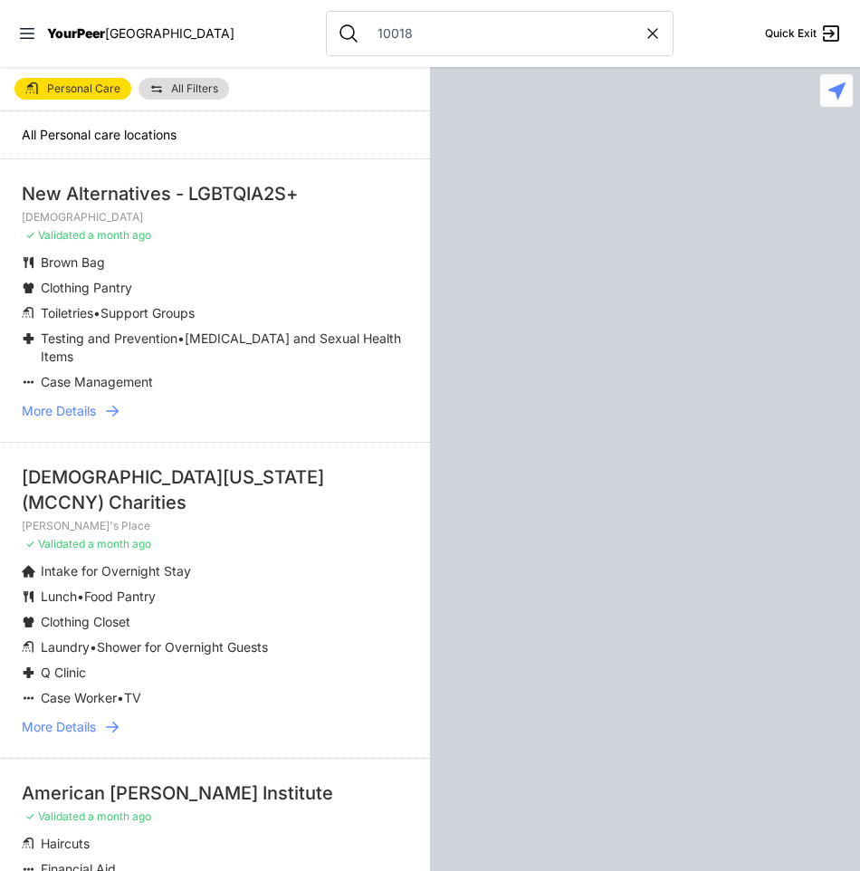
scroll to position [346, 0]
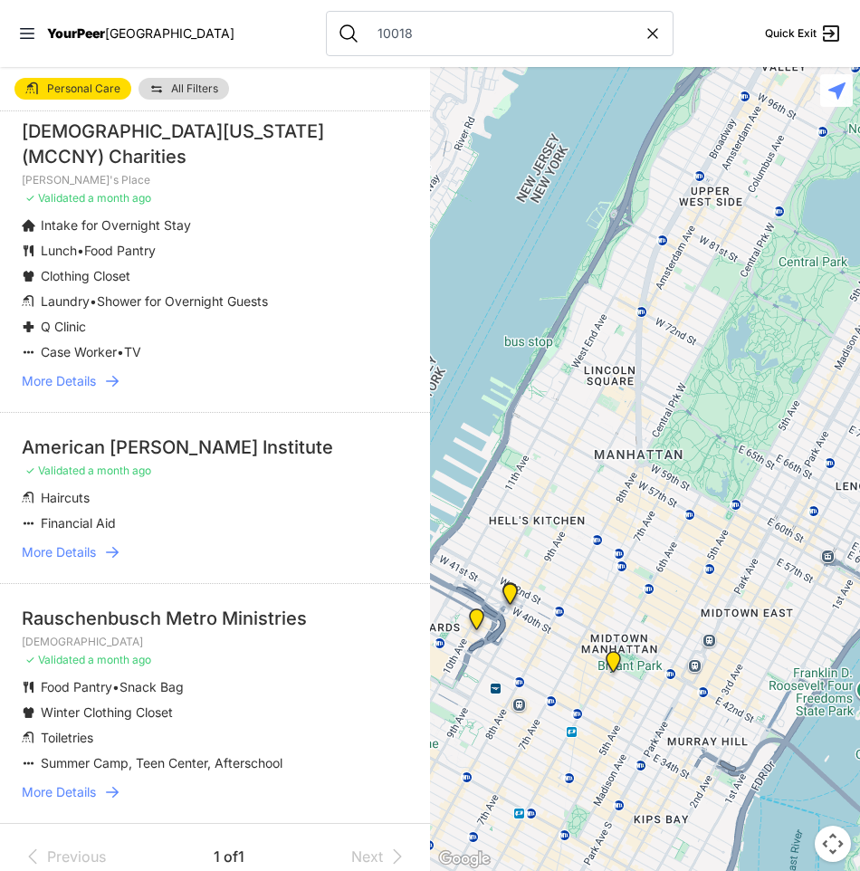
click at [84, 543] on span "More Details" at bounding box center [59, 552] width 74 height 18
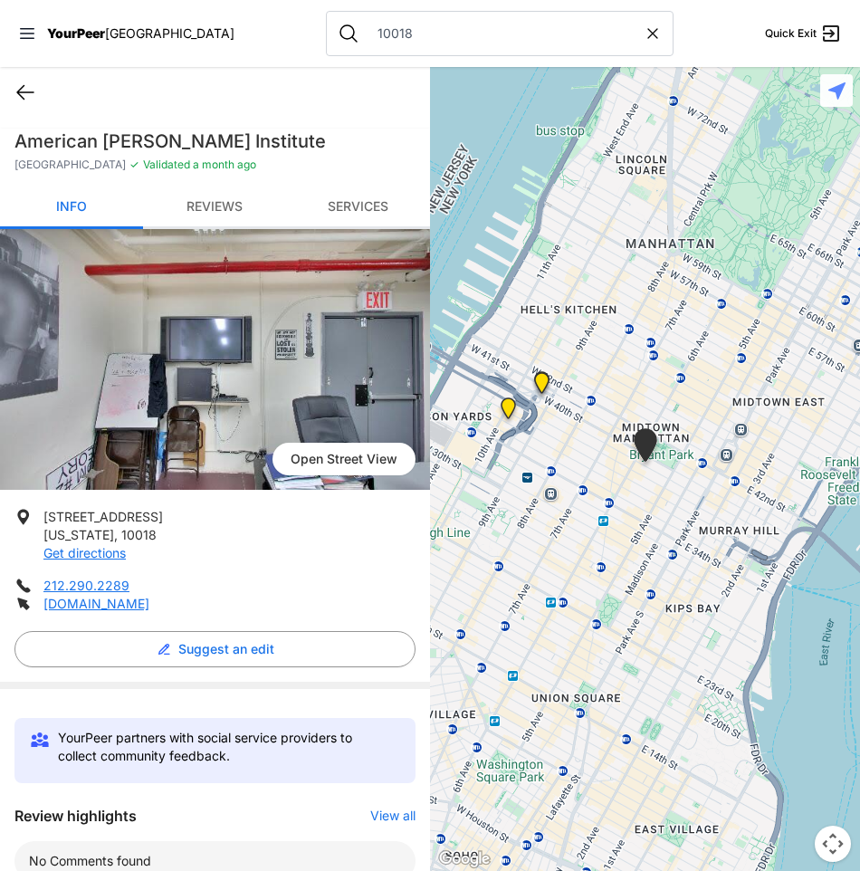
click at [34, 97] on icon at bounding box center [25, 92] width 22 height 22
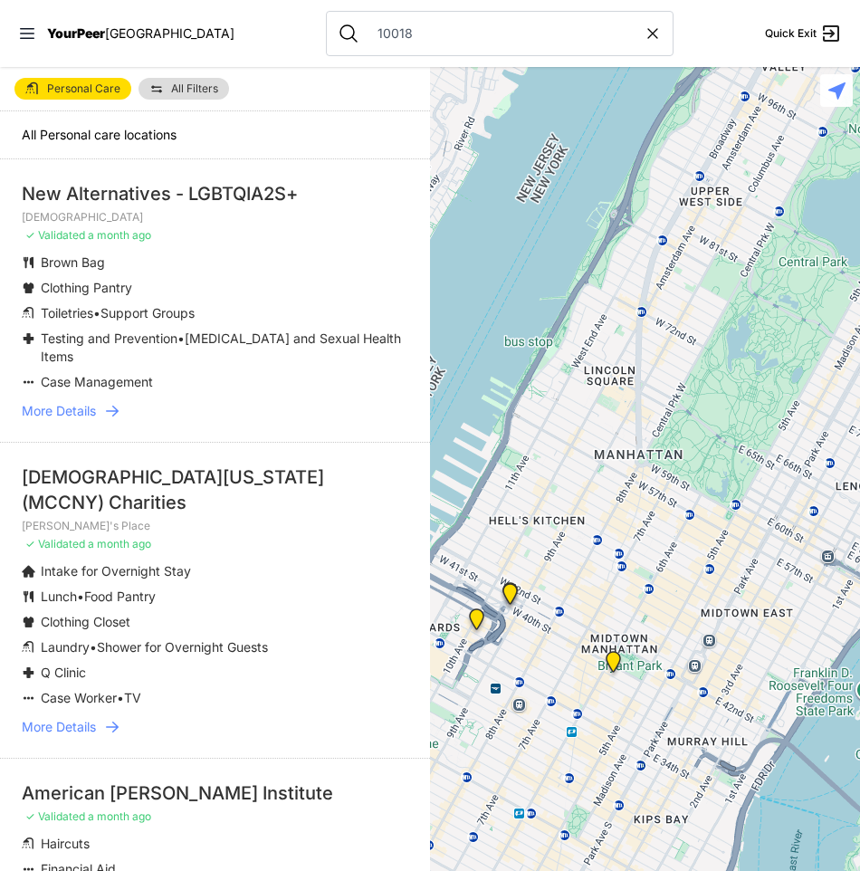
scroll to position [346, 0]
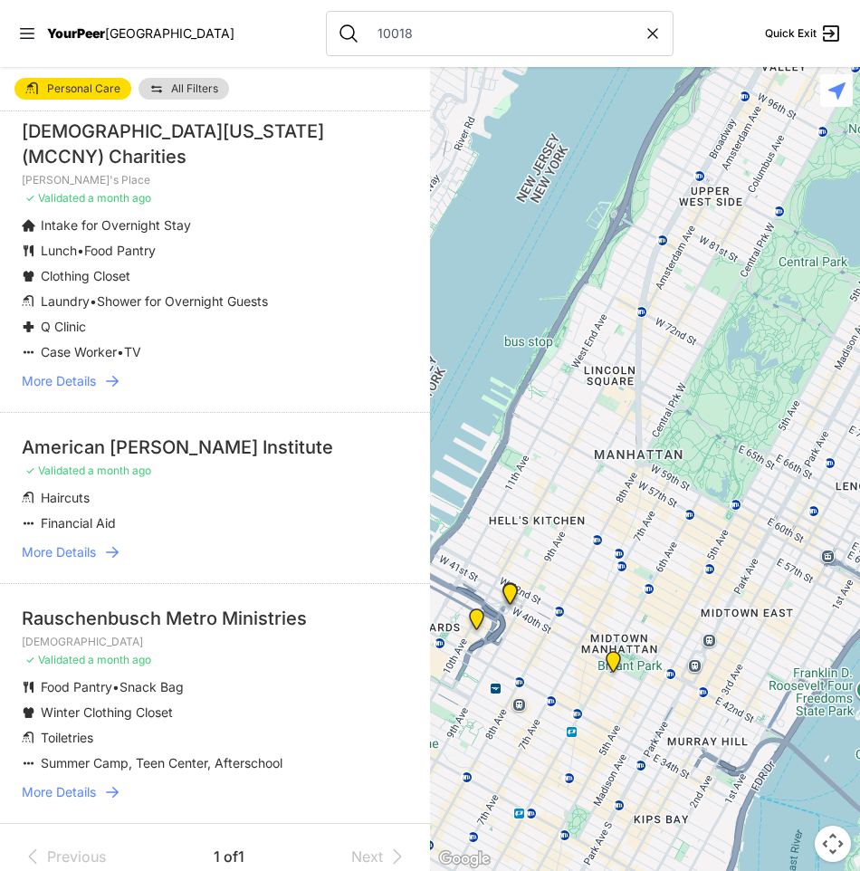
click at [73, 543] on span "More Details" at bounding box center [59, 552] width 74 height 18
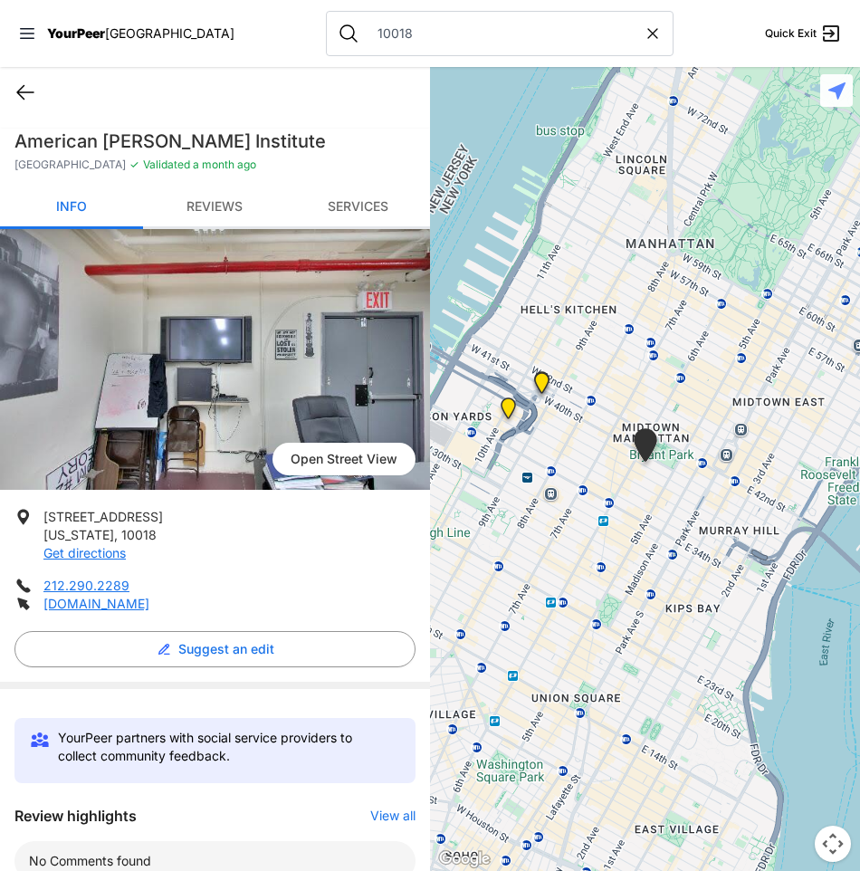
click at [20, 91] on icon at bounding box center [25, 92] width 22 height 22
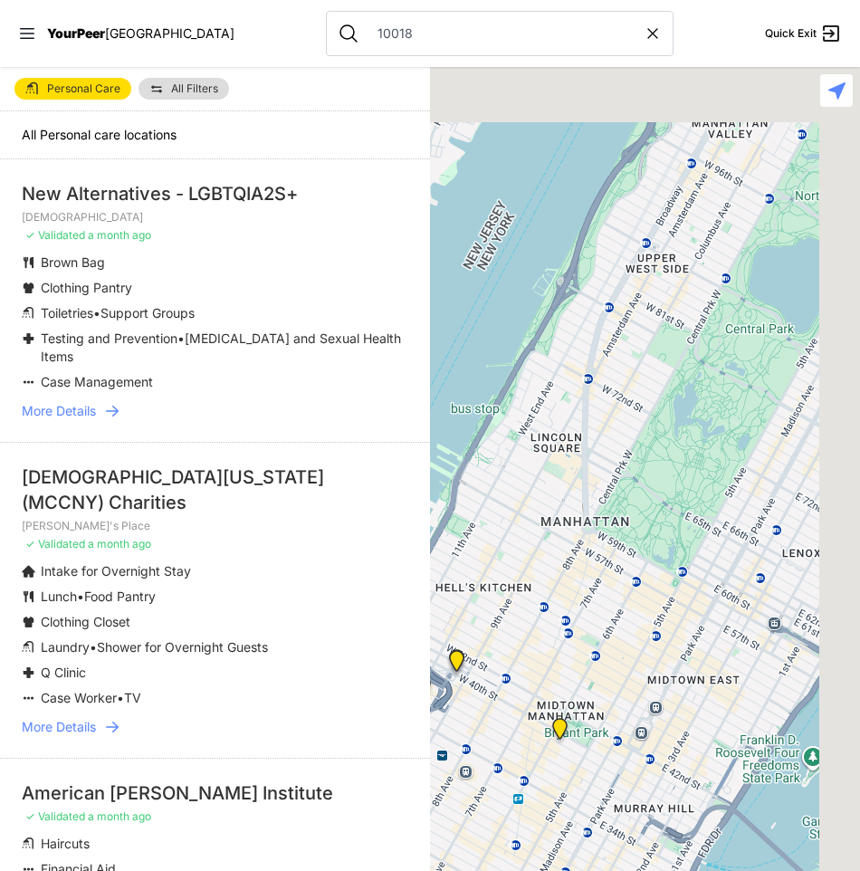
scroll to position [346, 0]
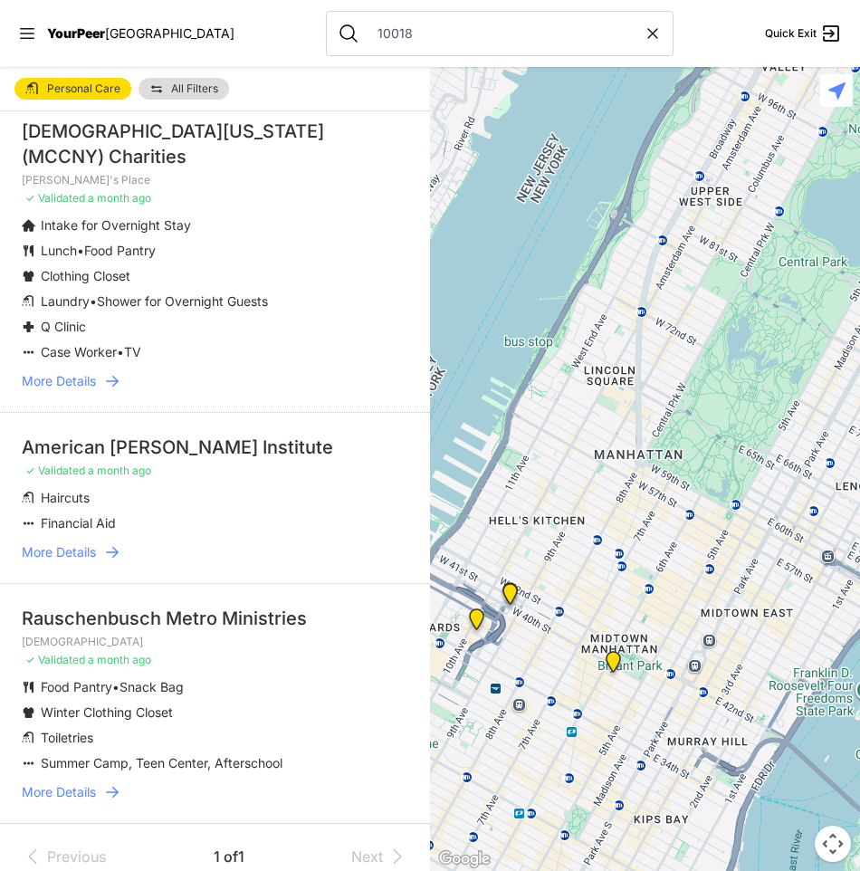
click at [612, 661] on img at bounding box center [613, 665] width 23 height 29
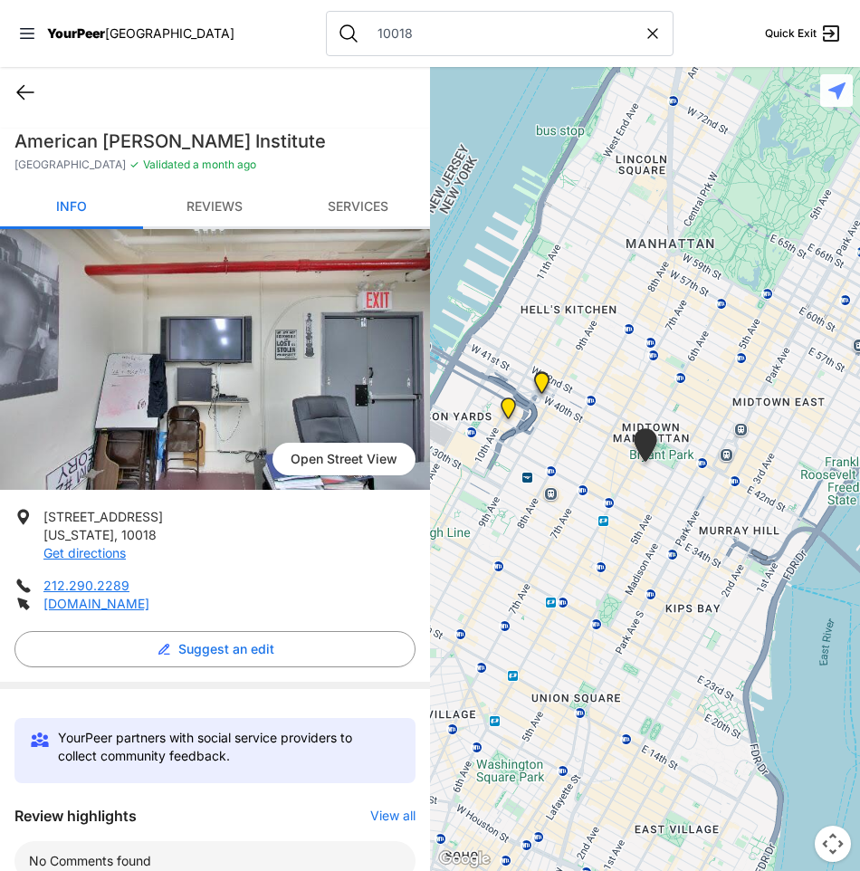
click at [27, 86] on icon at bounding box center [25, 92] width 22 height 22
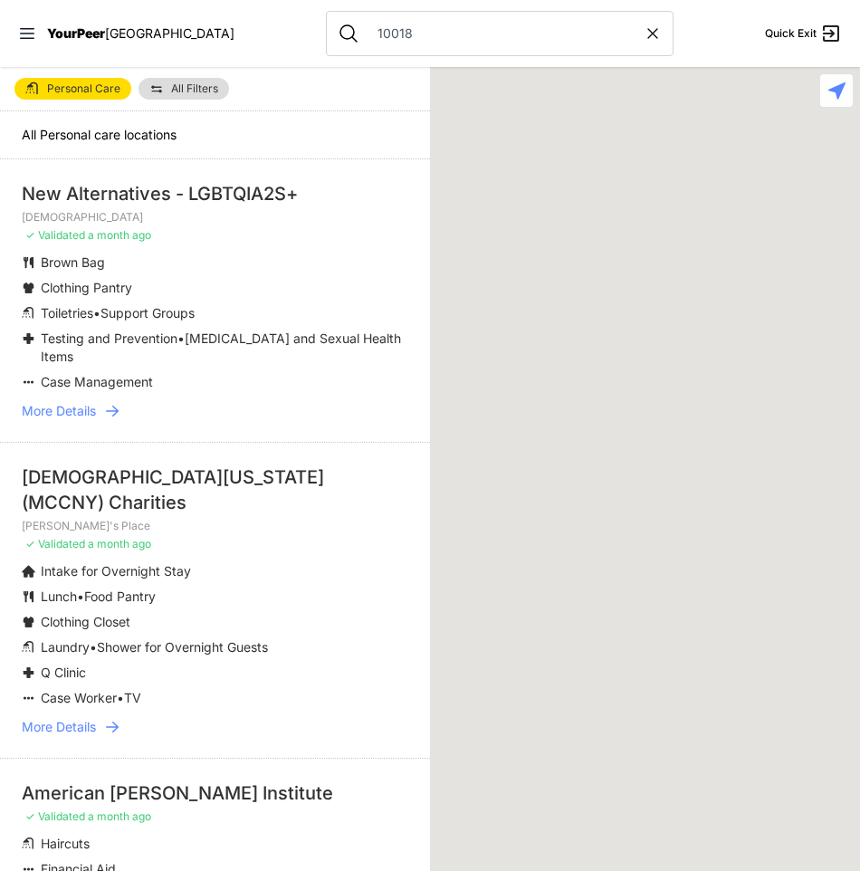
scroll to position [346, 0]
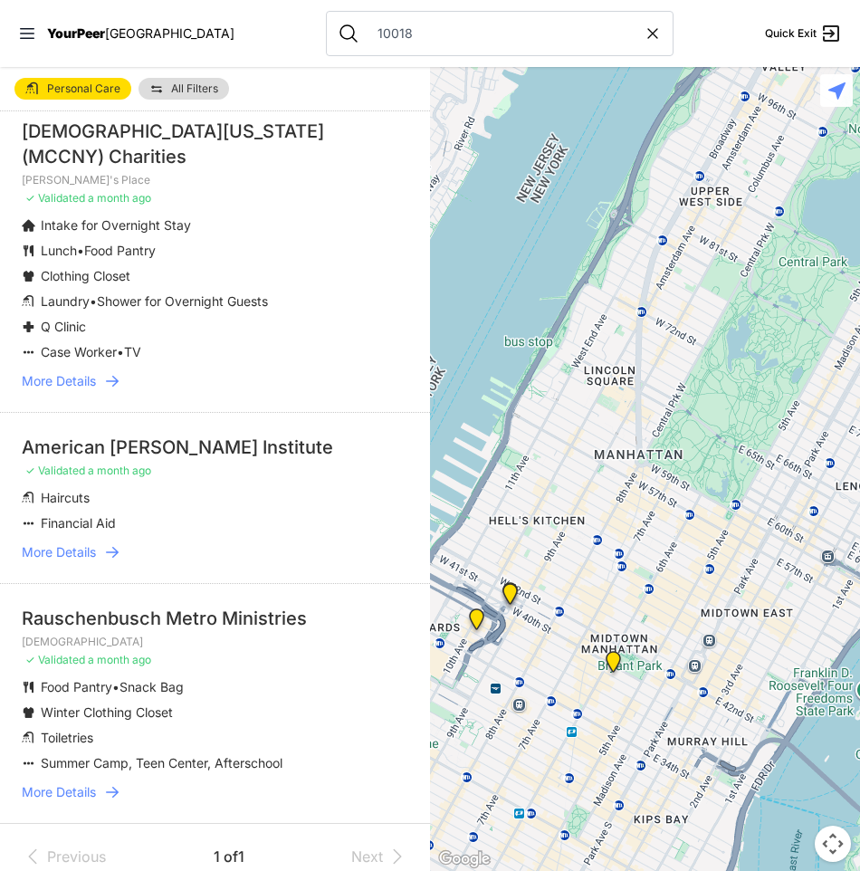
click at [614, 657] on img at bounding box center [613, 665] width 23 height 29
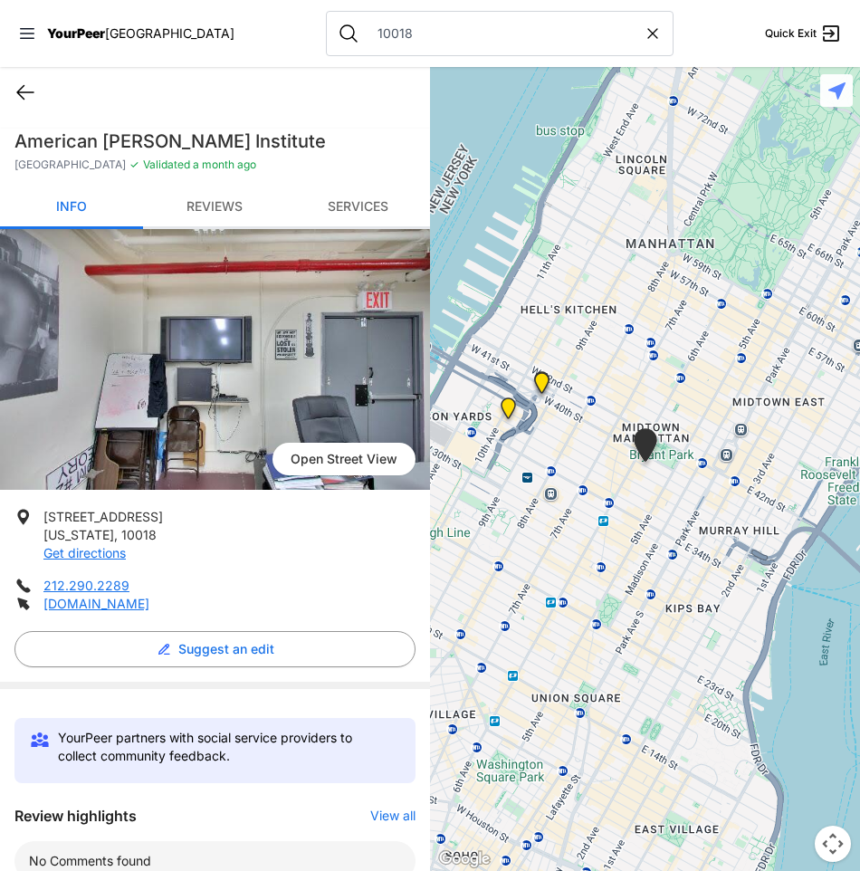
click at [22, 91] on icon at bounding box center [25, 92] width 22 height 22
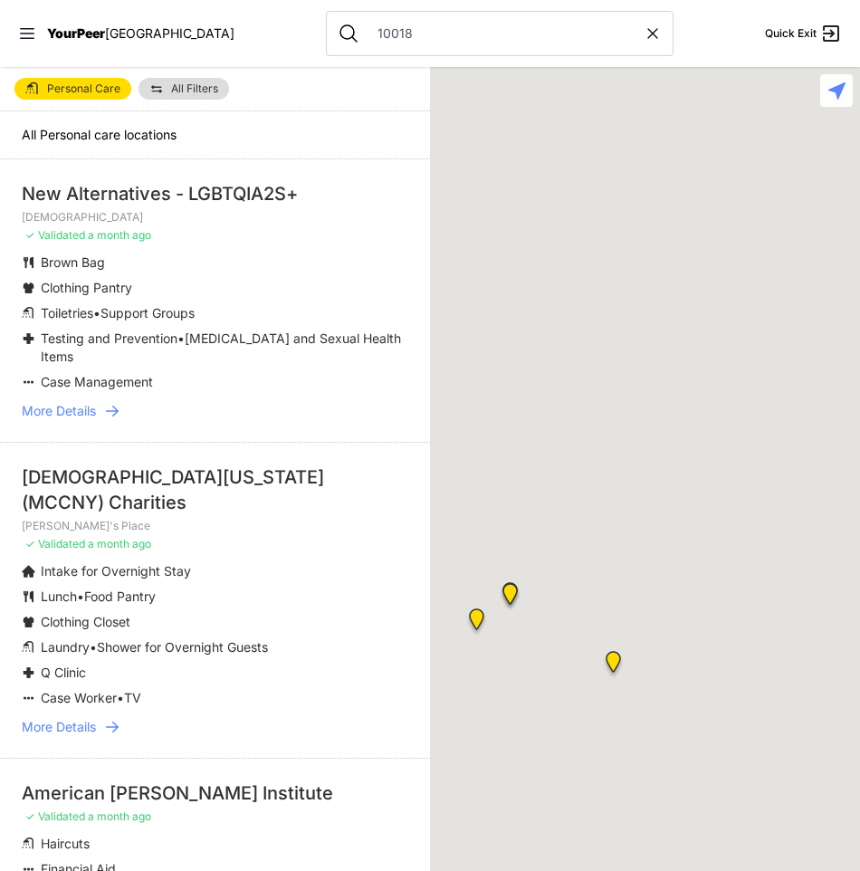
scroll to position [346, 0]
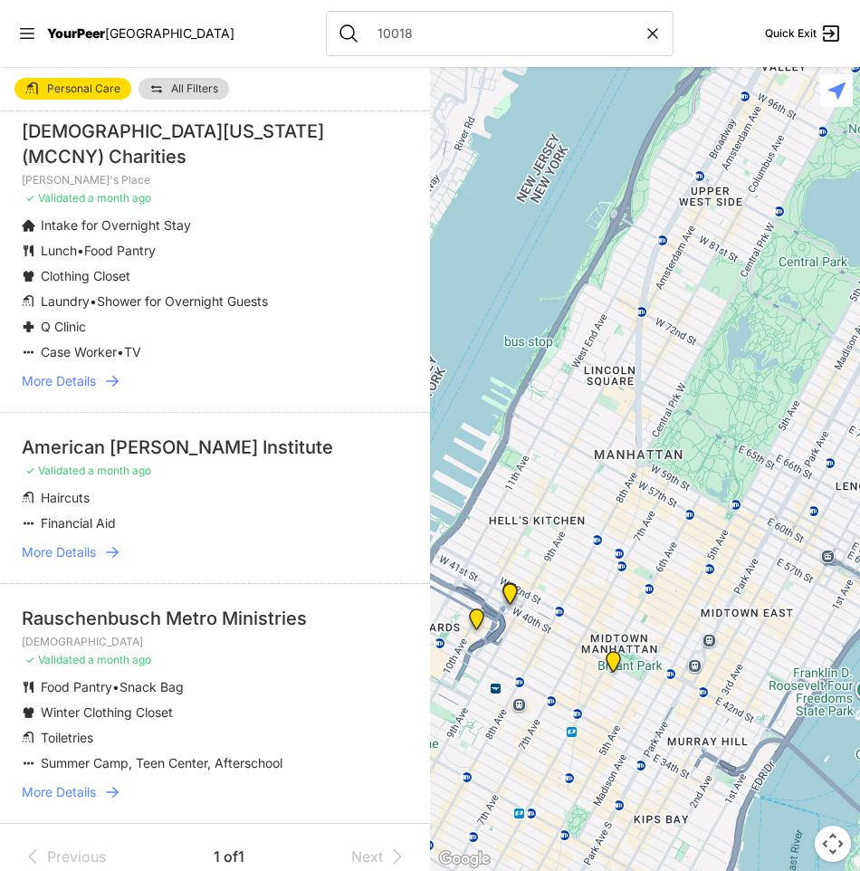
click at [614, 658] on img at bounding box center [613, 665] width 23 height 29
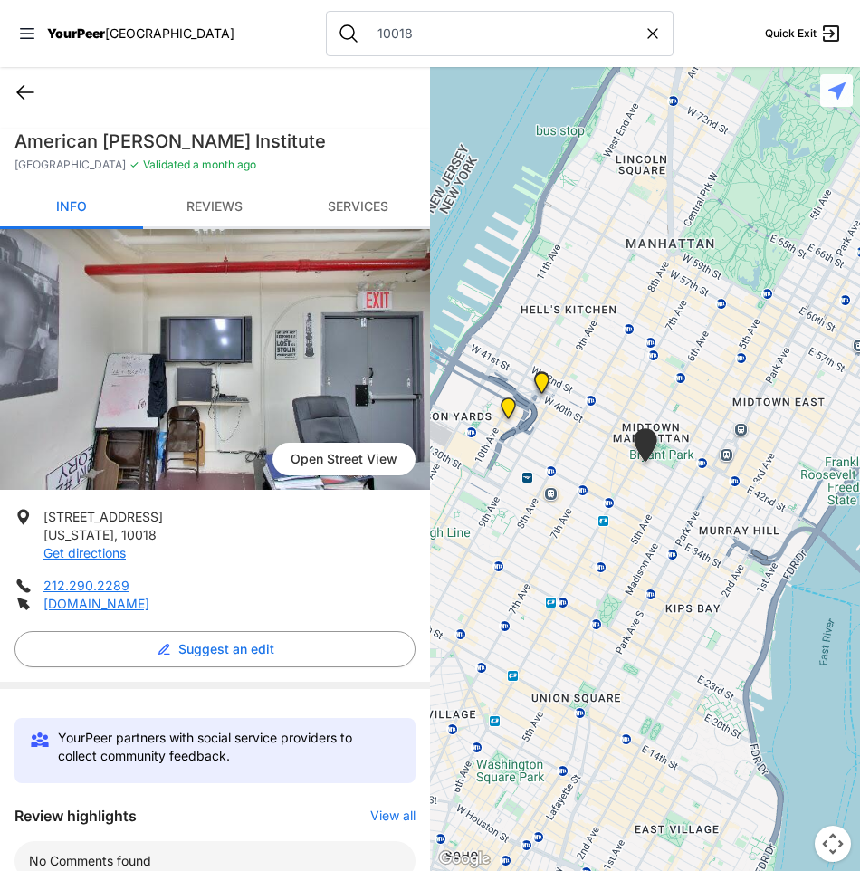
click at [28, 92] on icon at bounding box center [25, 93] width 16 height 14
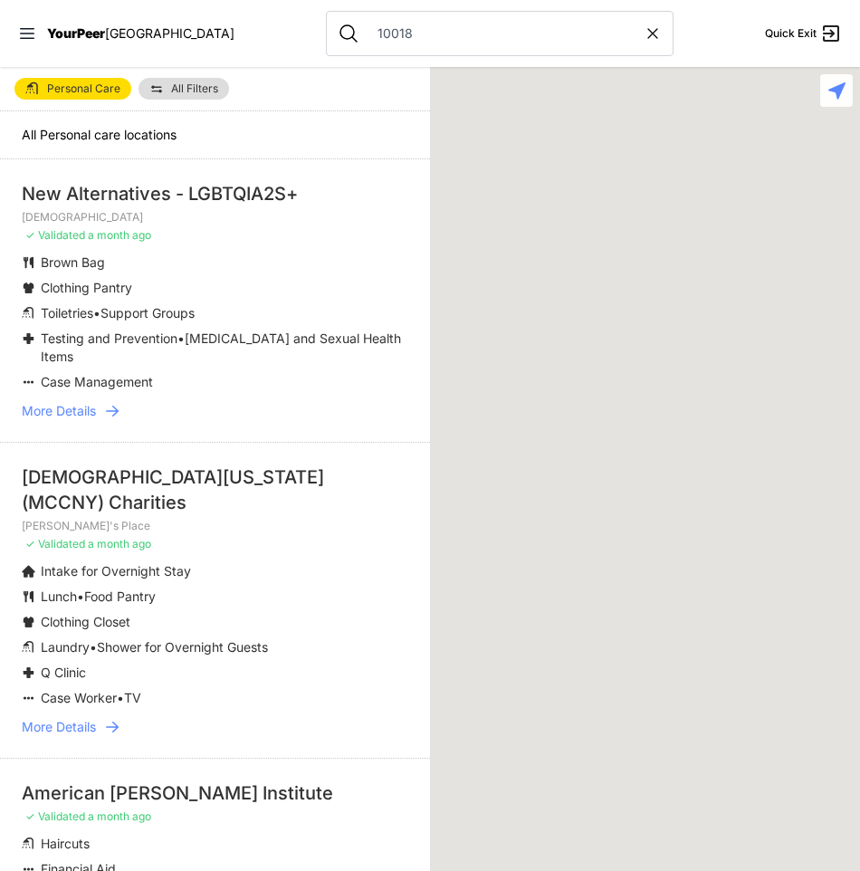
scroll to position [346, 0]
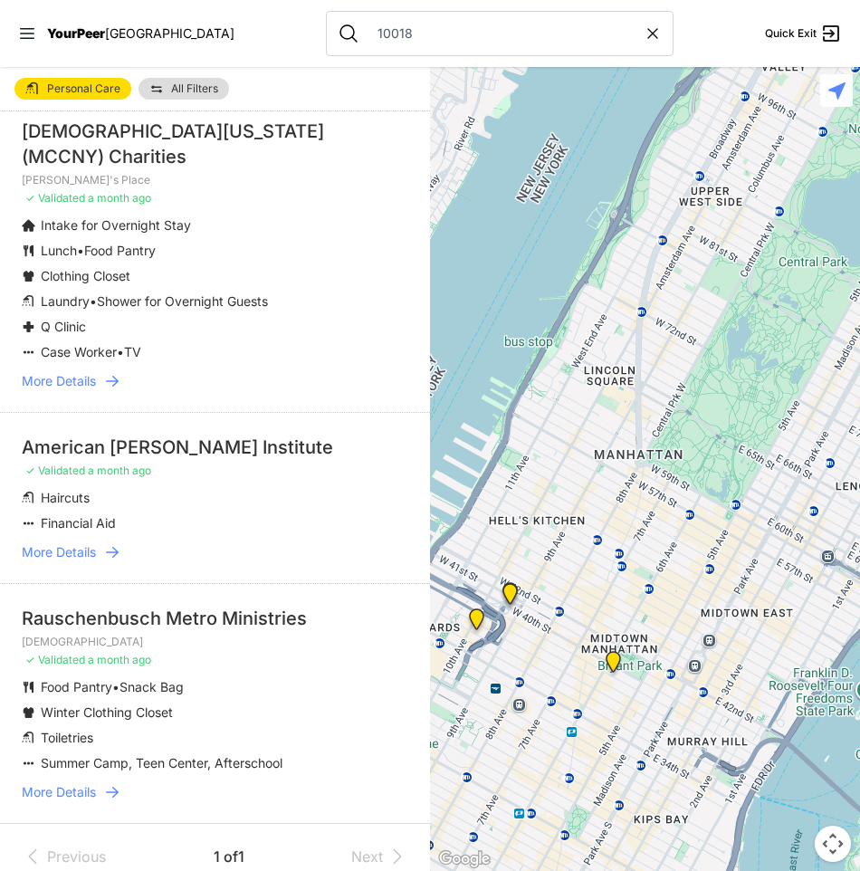
click at [113, 543] on icon at bounding box center [112, 552] width 18 height 18
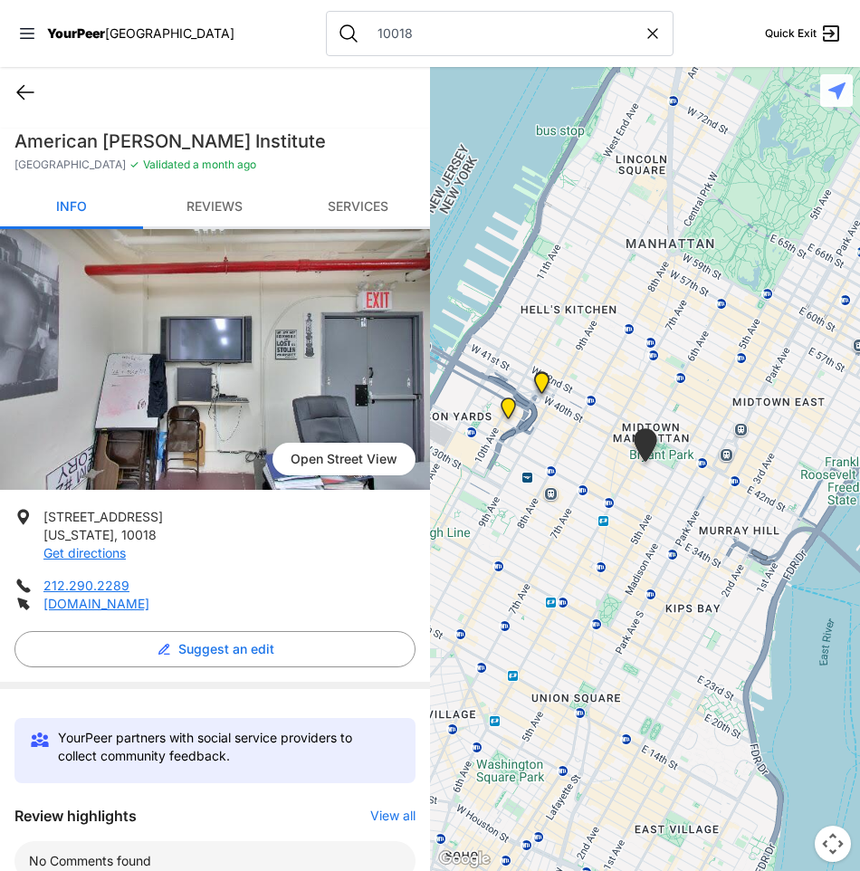
click at [21, 93] on icon at bounding box center [25, 92] width 22 height 22
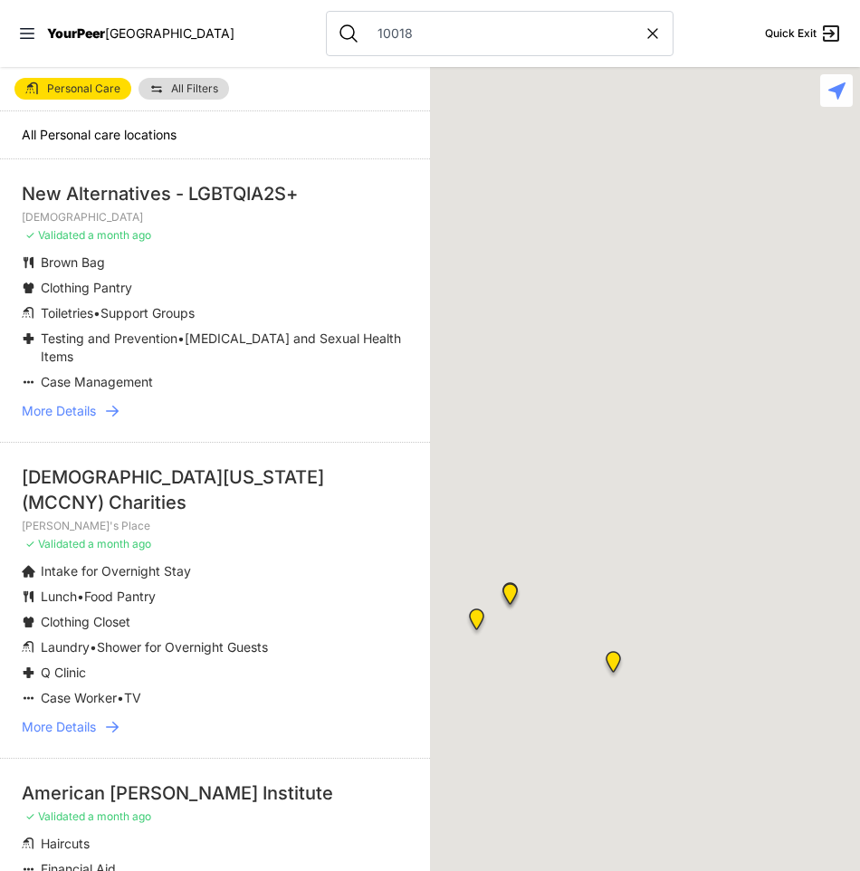
scroll to position [346, 0]
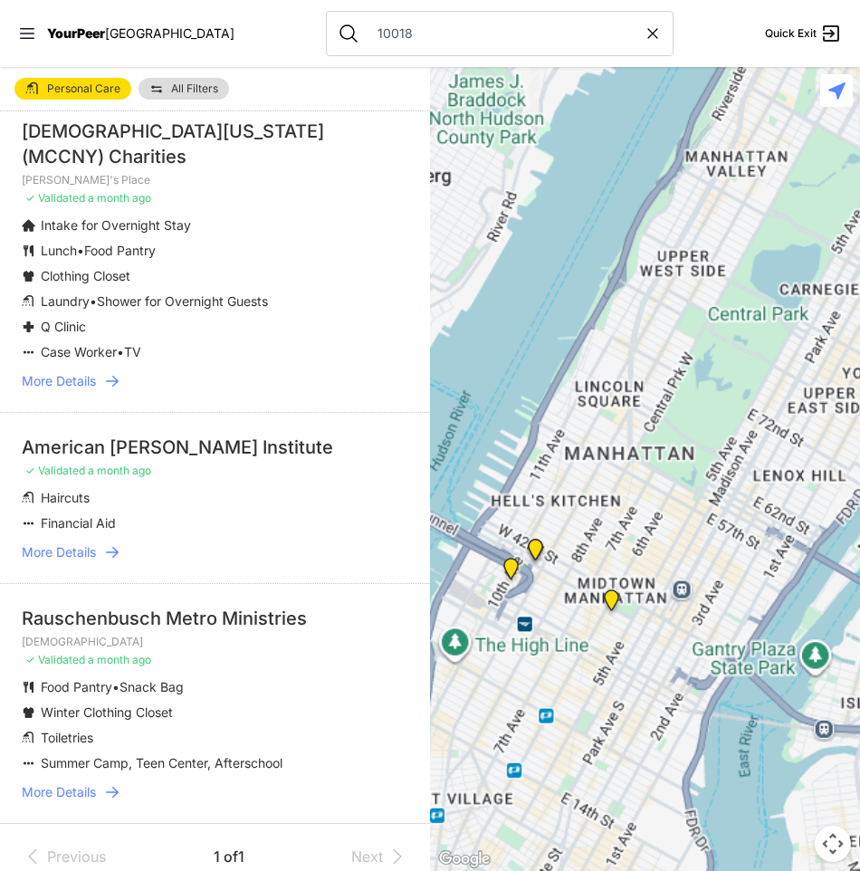
click at [96, 543] on span "More Details" at bounding box center [59, 552] width 74 height 18
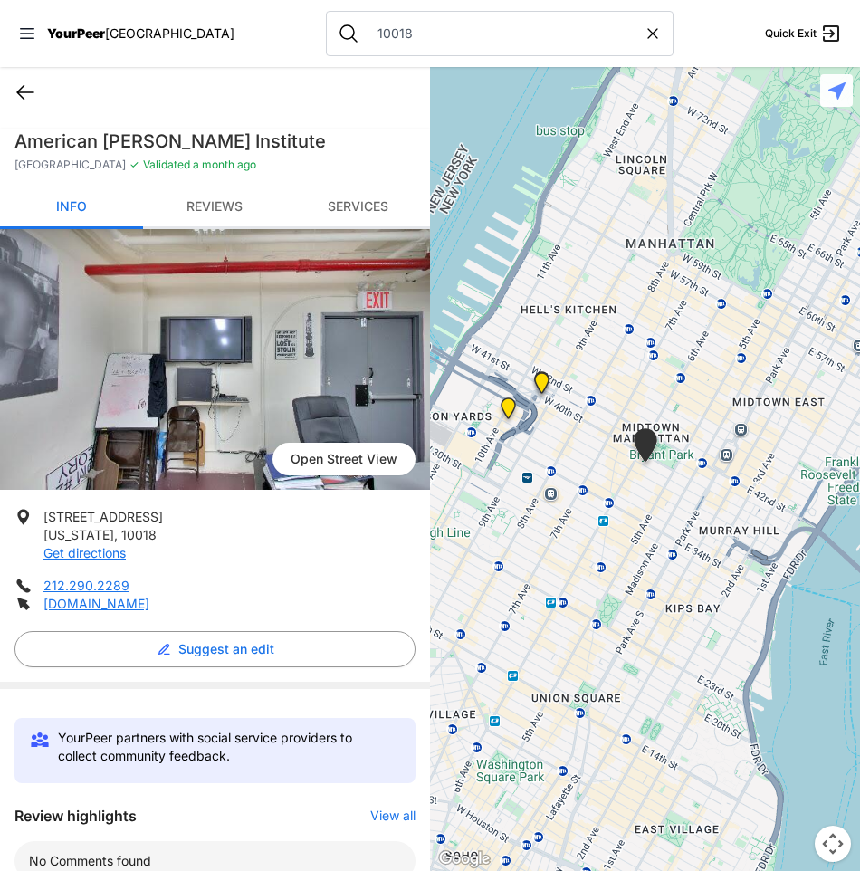
click at [26, 96] on icon at bounding box center [25, 92] width 22 height 22
